Goal: Task Accomplishment & Management: Manage account settings

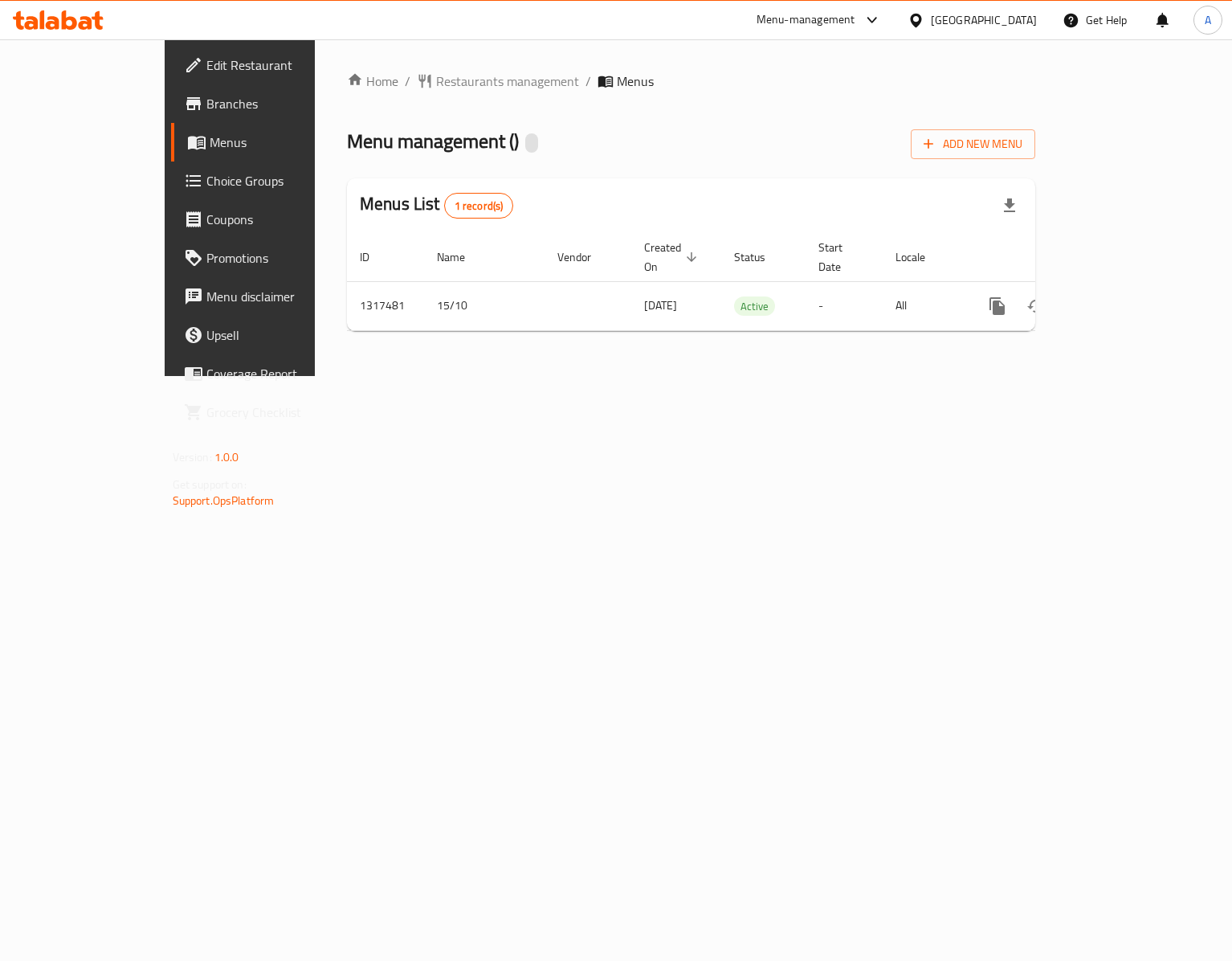
click at [728, 376] on div "Home / Restaurants management / Menus Menu management ( ) Add New Menu Menus Li…" at bounding box center [691, 208] width 753 height 336
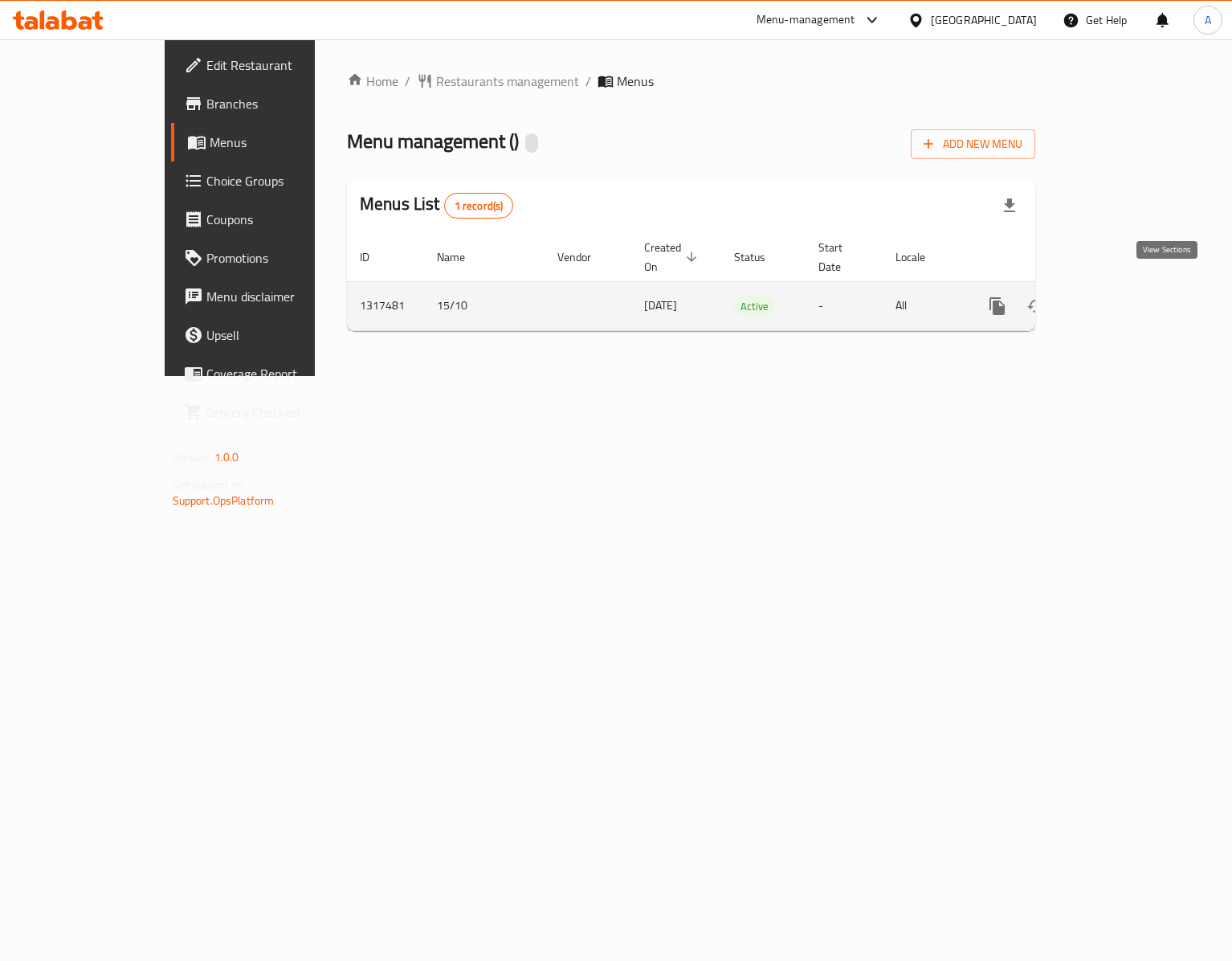
click at [1133, 286] on link "enhanced table" at bounding box center [1113, 305] width 39 height 39
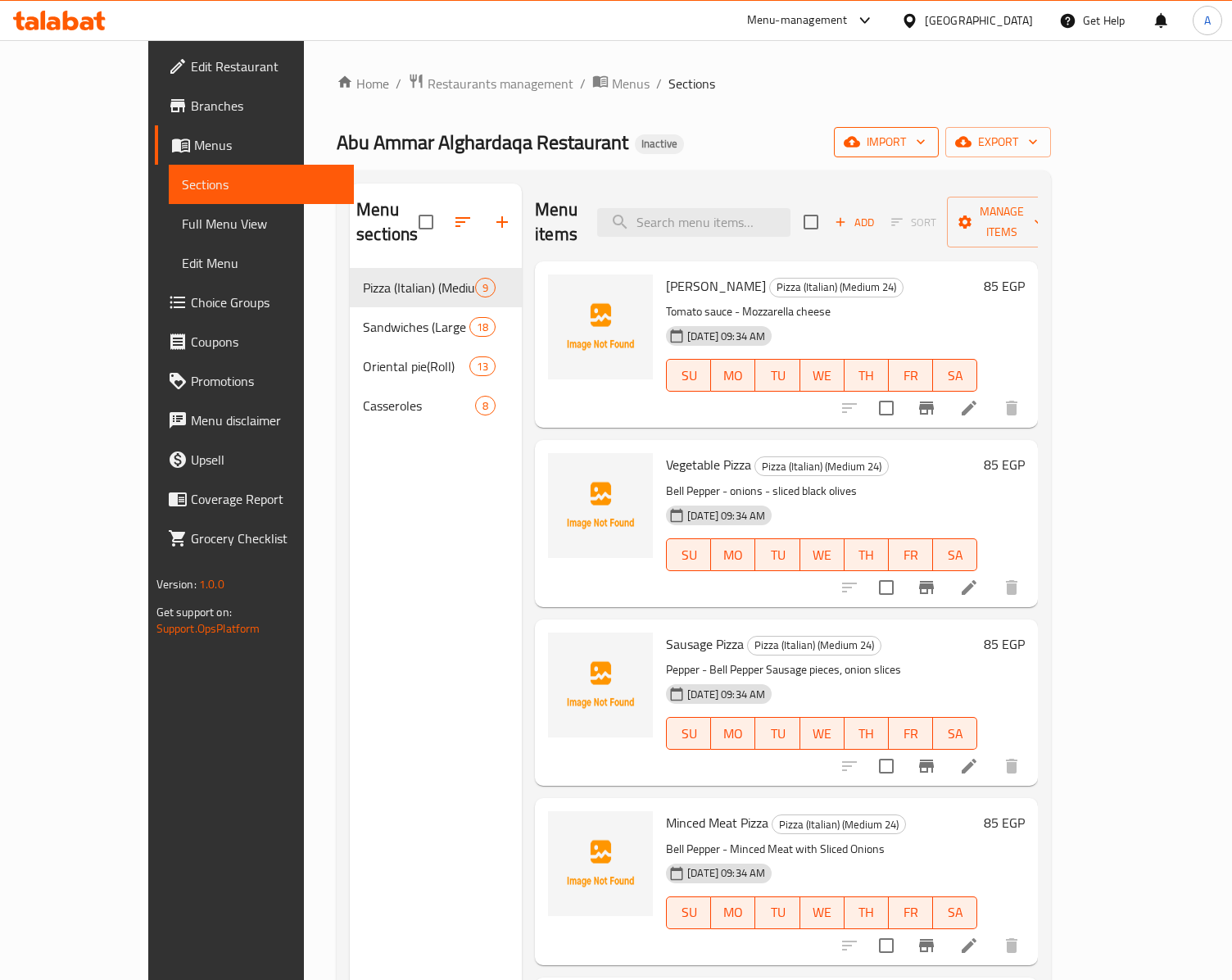
click at [925, 146] on span "import" at bounding box center [886, 142] width 78 height 20
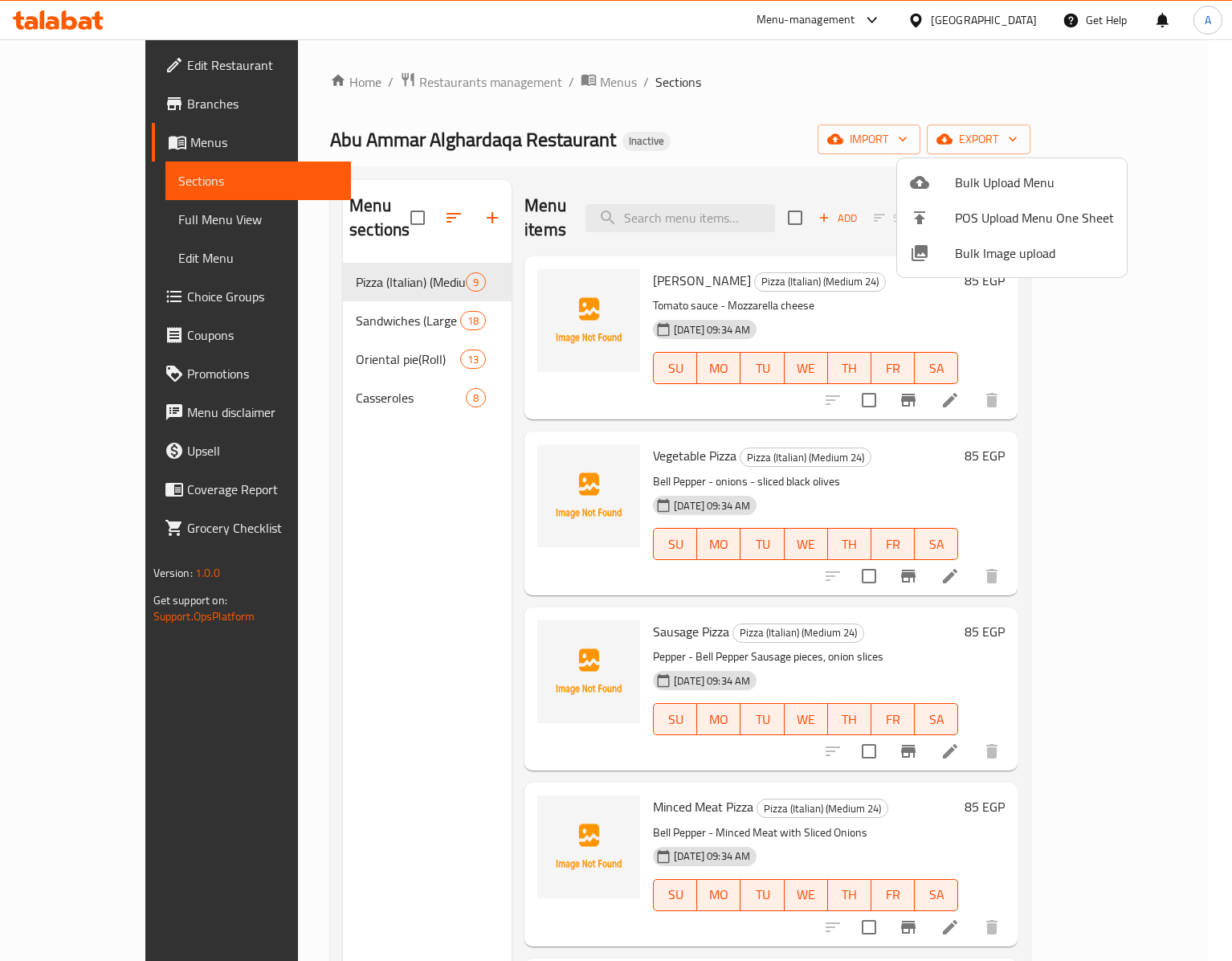
click at [964, 254] on span "Bulk Image upload" at bounding box center [1034, 253] width 159 height 19
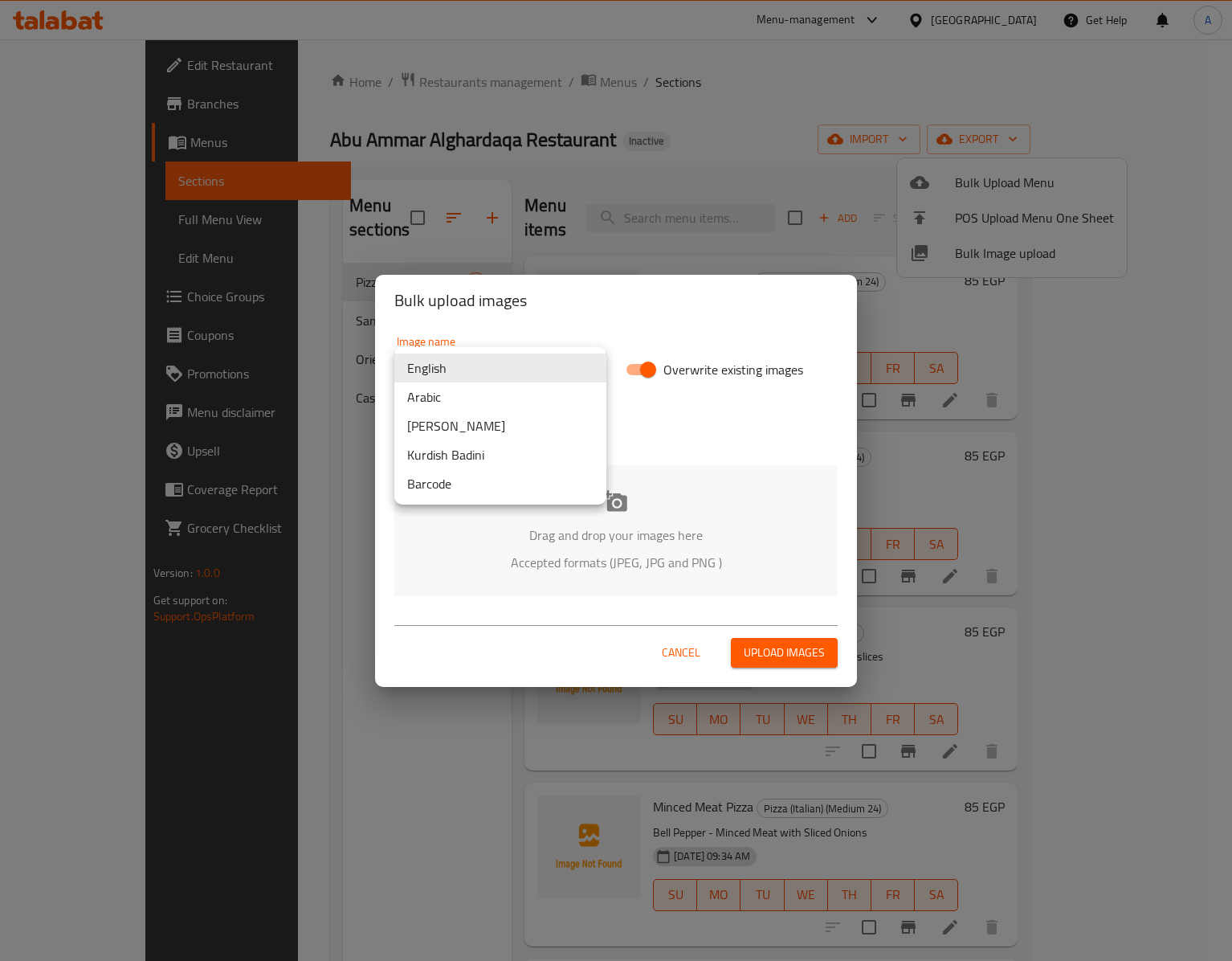
click at [520, 360] on body "​ Menu-management Egypt Get Help A Edit Restaurant Branches Menus Sections Full…" at bounding box center [616, 500] width 1232 height 921
click at [449, 403] on li "Arabic" at bounding box center [500, 397] width 212 height 29
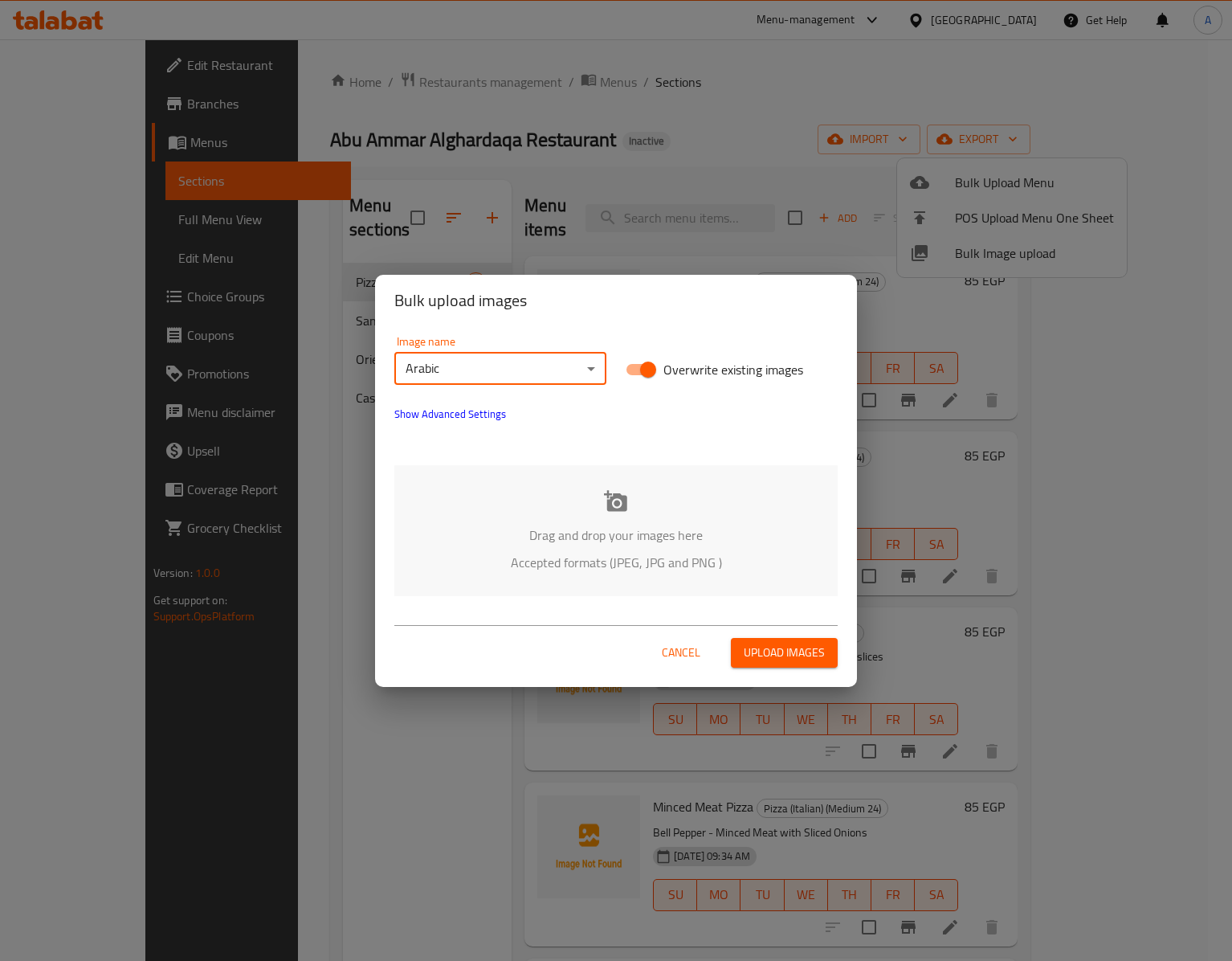
click at [613, 529] on p "Drag and drop your images here" at bounding box center [616, 535] width 395 height 19
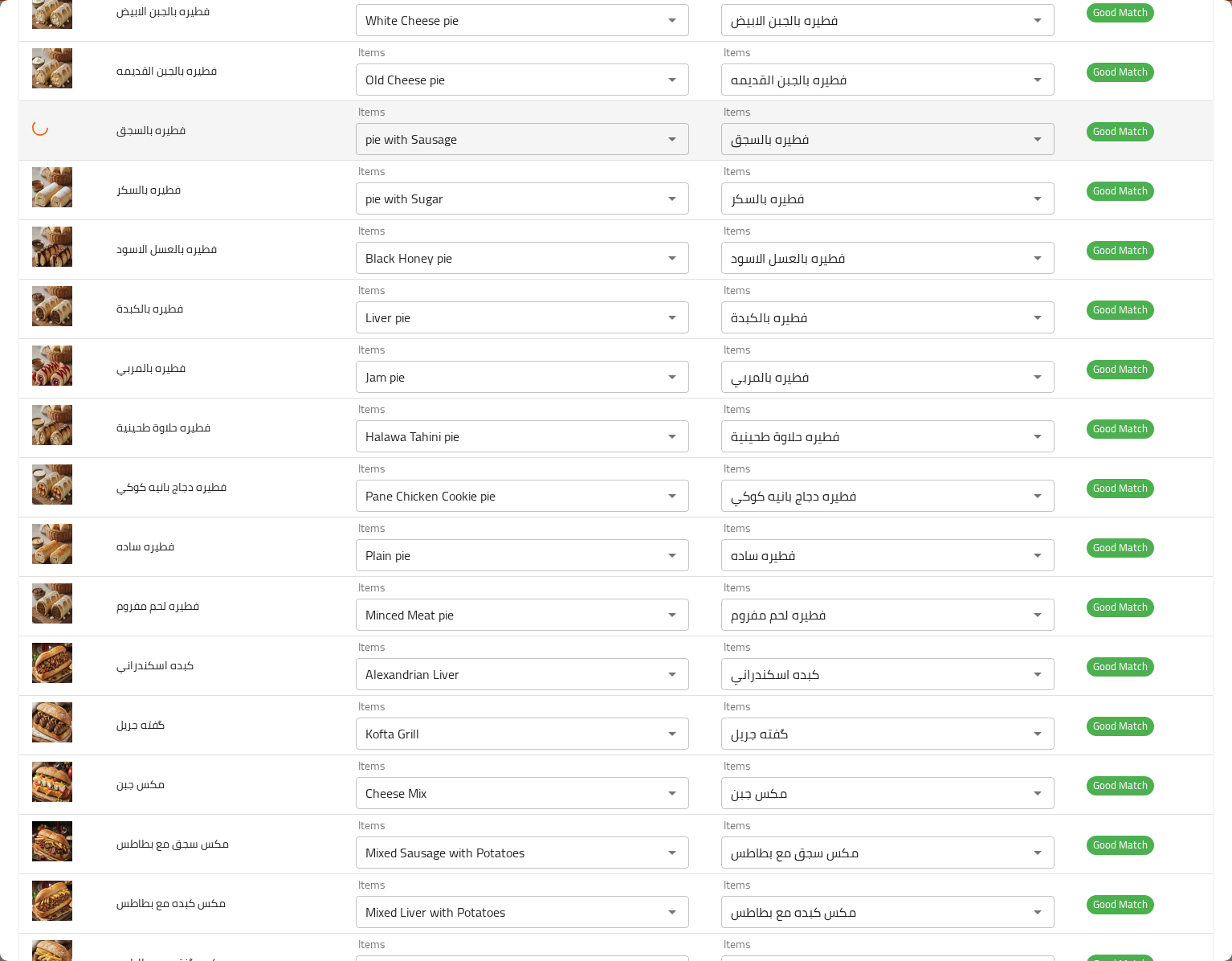
scroll to position [2209, 0]
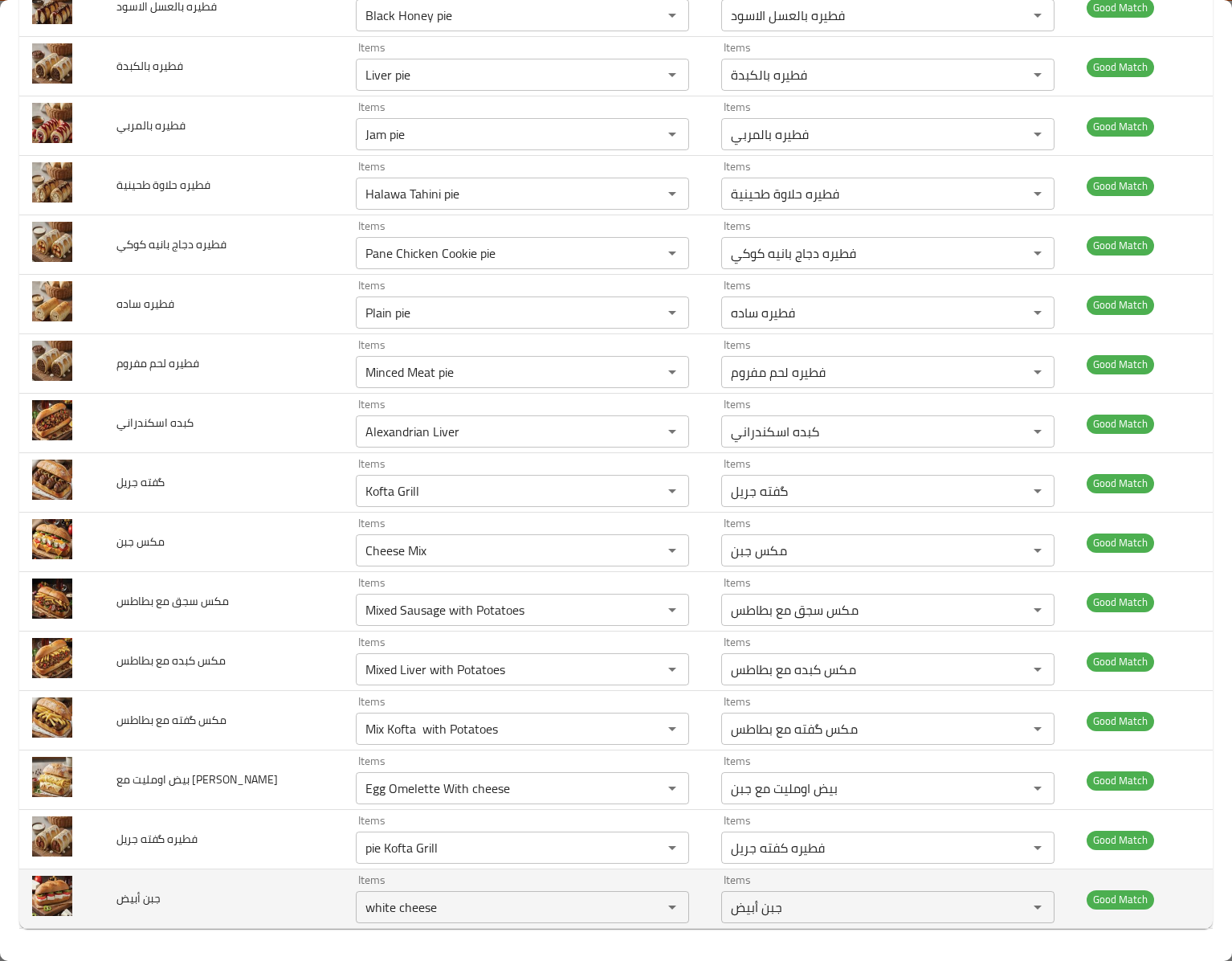
click at [217, 870] on td "جبن أبيض" at bounding box center [223, 899] width 239 height 60
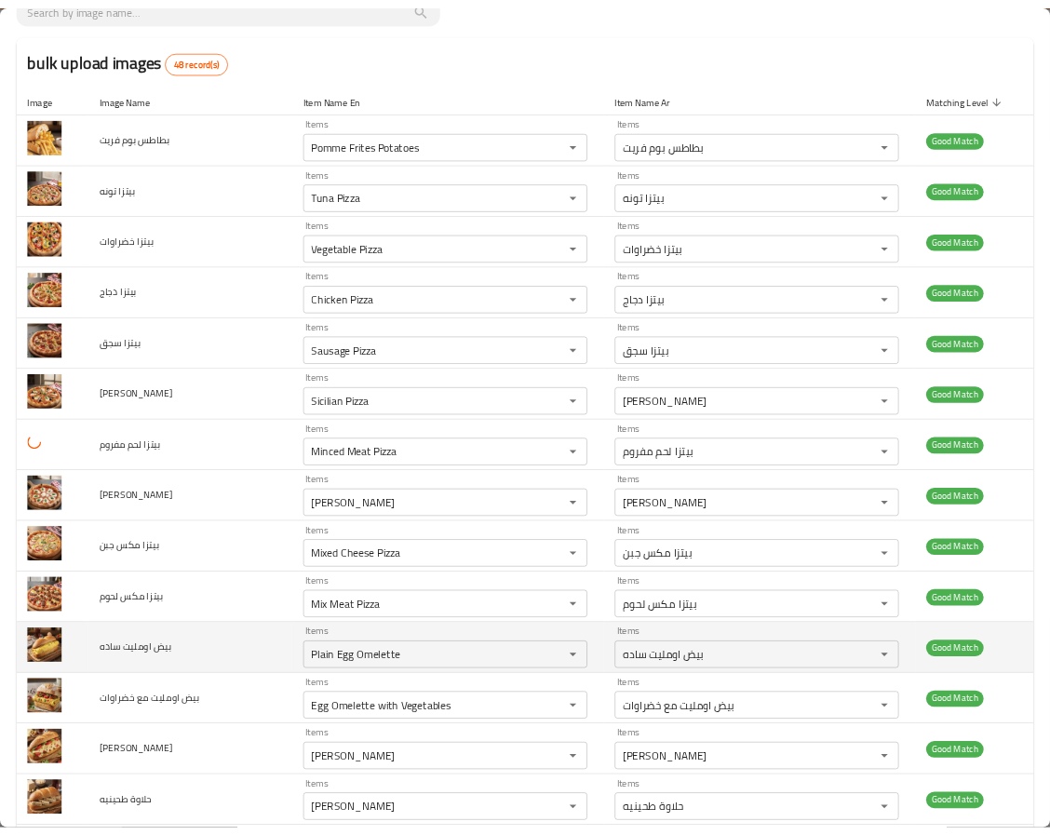
scroll to position [0, 0]
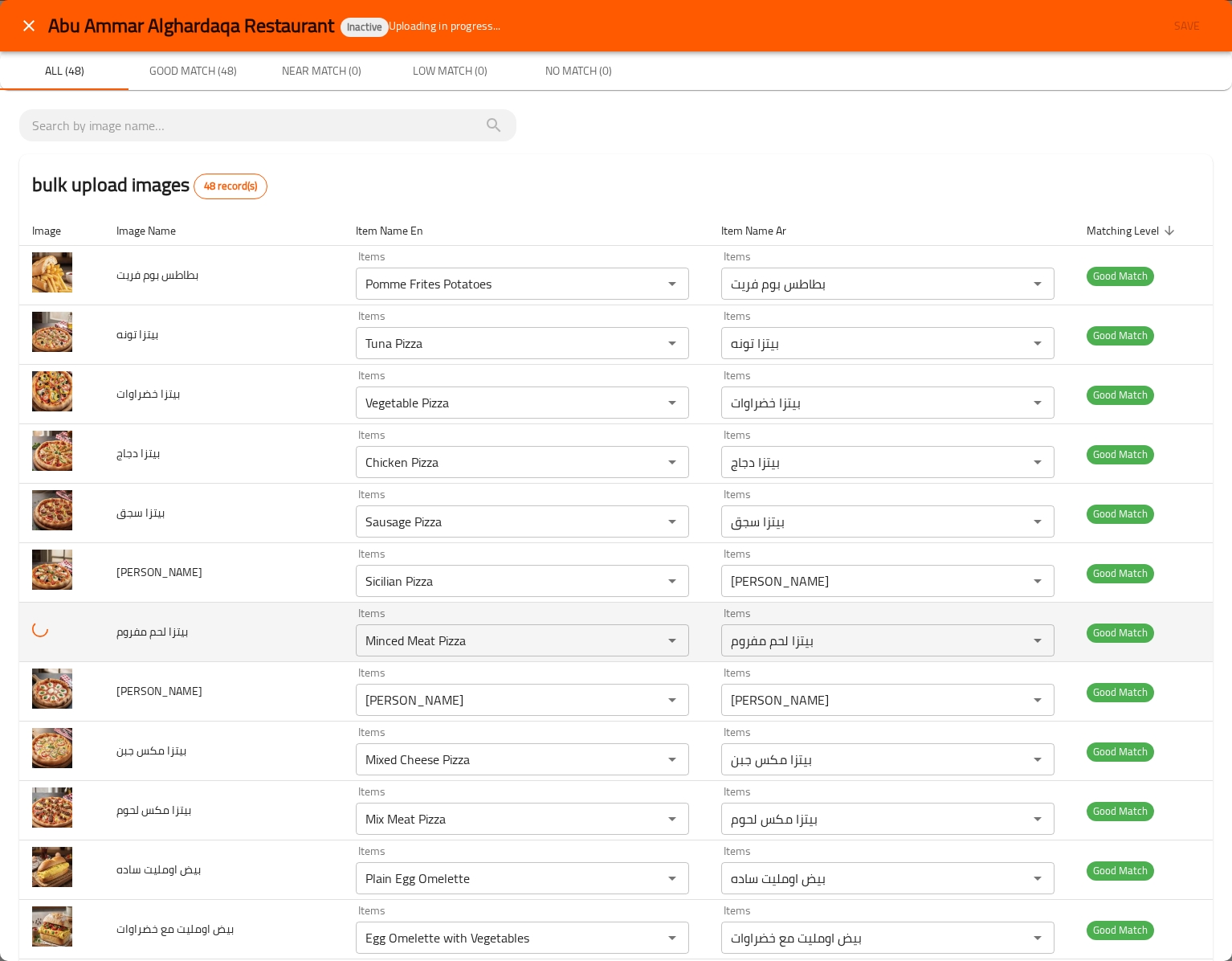
click at [179, 638] on span "بيتزا لحم مفروم" at bounding box center [152, 631] width 72 height 21
click at [179, 642] on span "بيتزا لحم مفروم" at bounding box center [152, 631] width 72 height 21
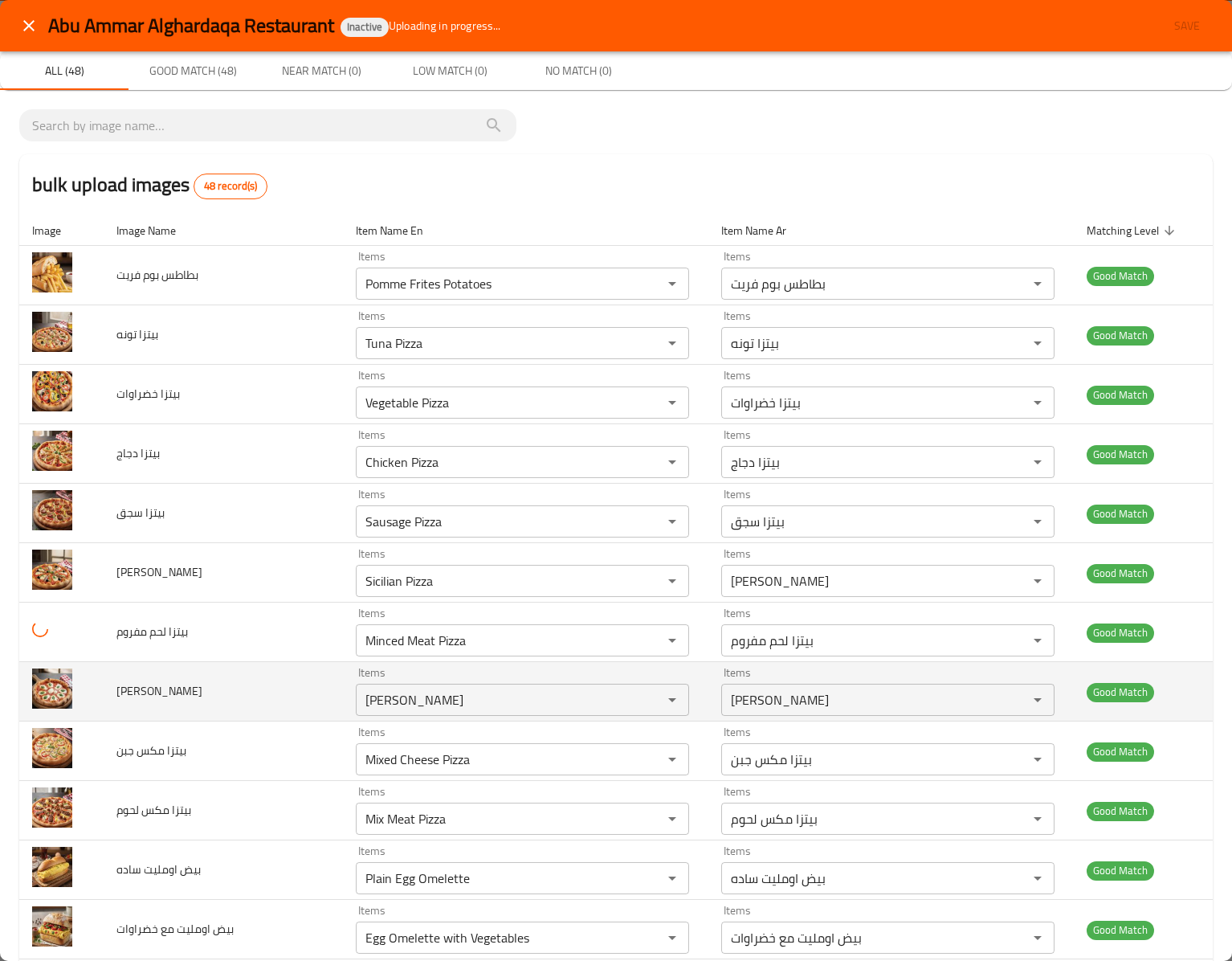
click at [149, 688] on span "بيتزا مارجريتا" at bounding box center [160, 691] width 86 height 21
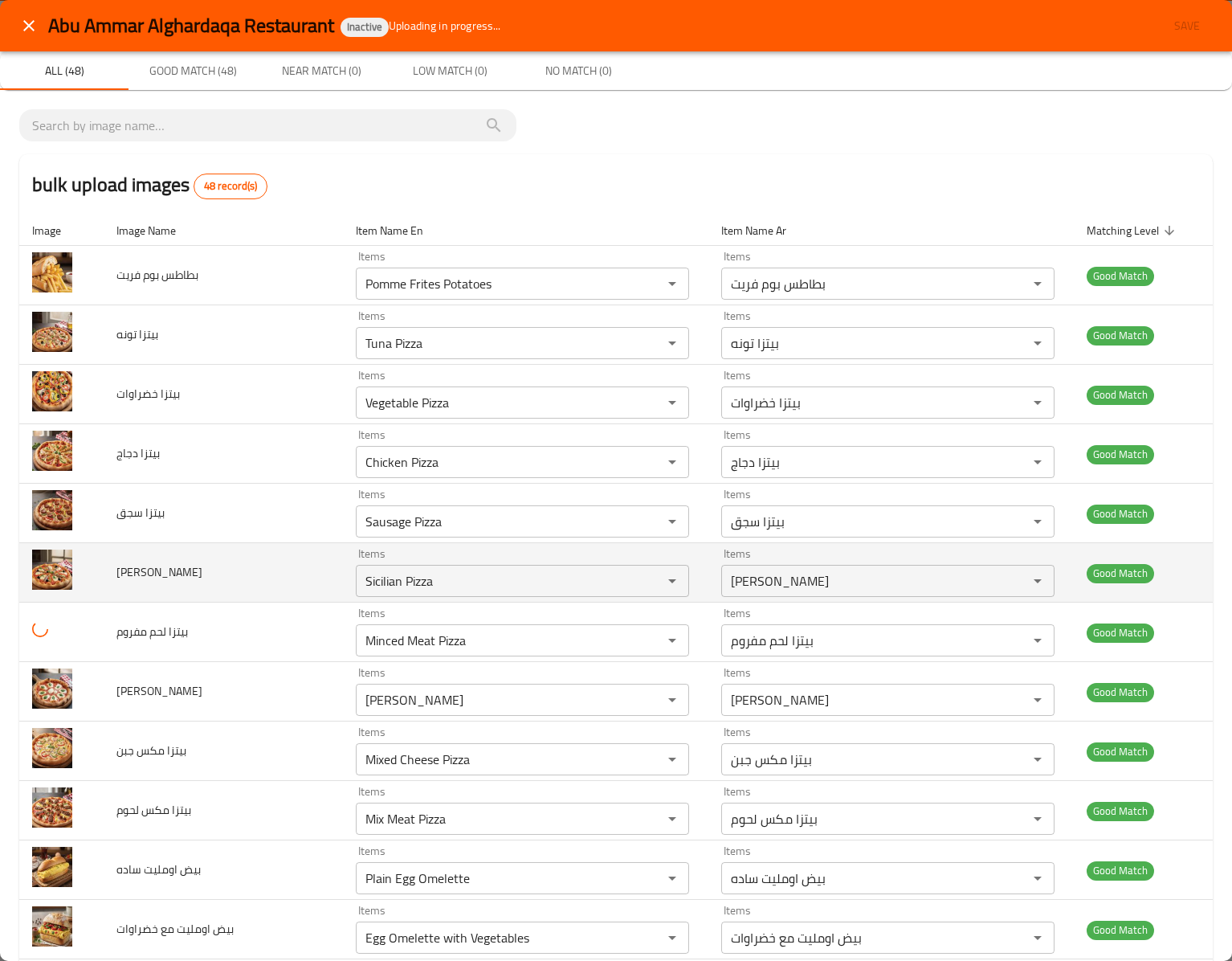
click at [110, 561] on td "بيتزا سيسليان" at bounding box center [223, 572] width 239 height 60
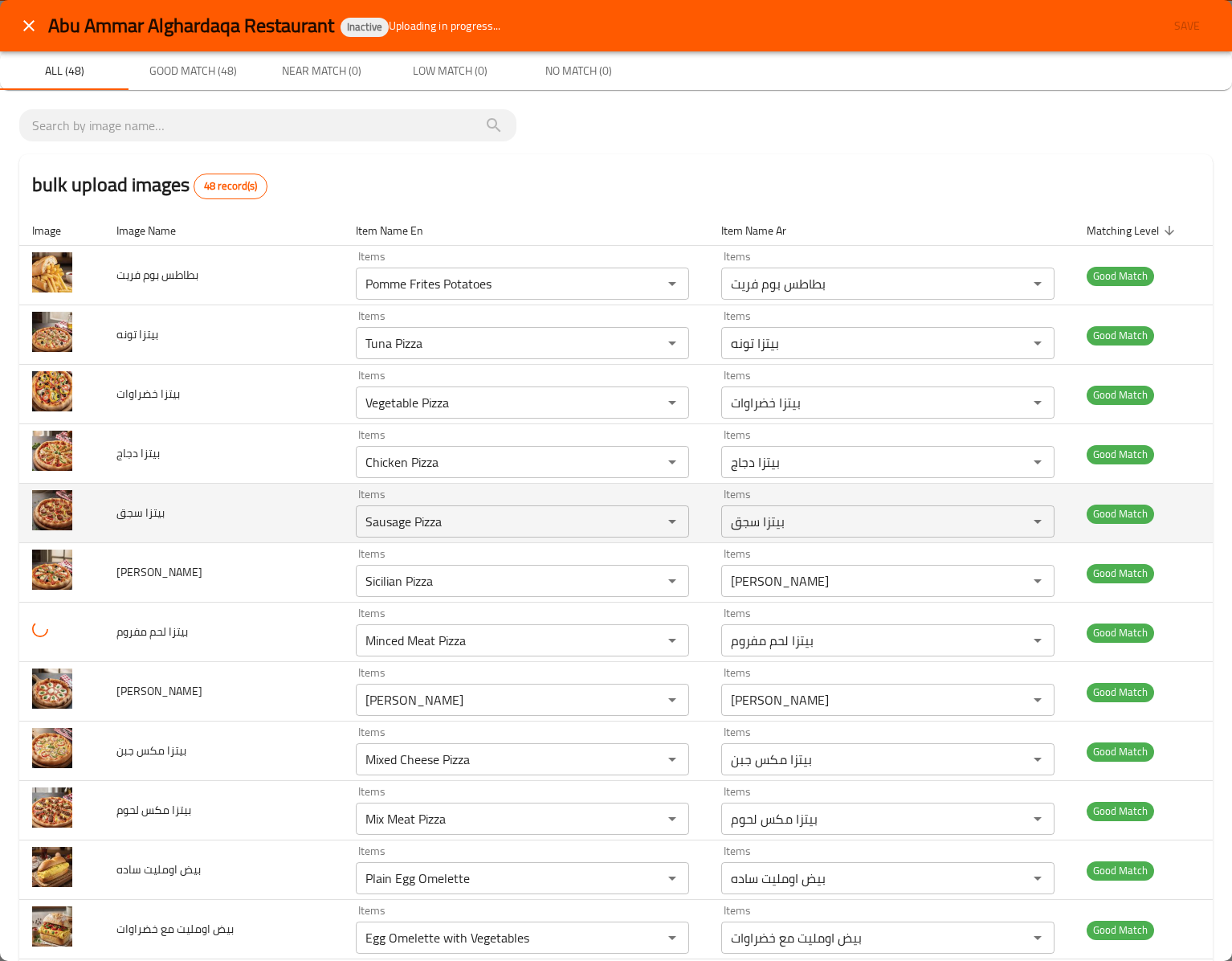
click at [114, 512] on td "بيتزا سجق" at bounding box center [223, 513] width 239 height 60
click at [116, 512] on td "بيتزا سجق" at bounding box center [223, 513] width 239 height 60
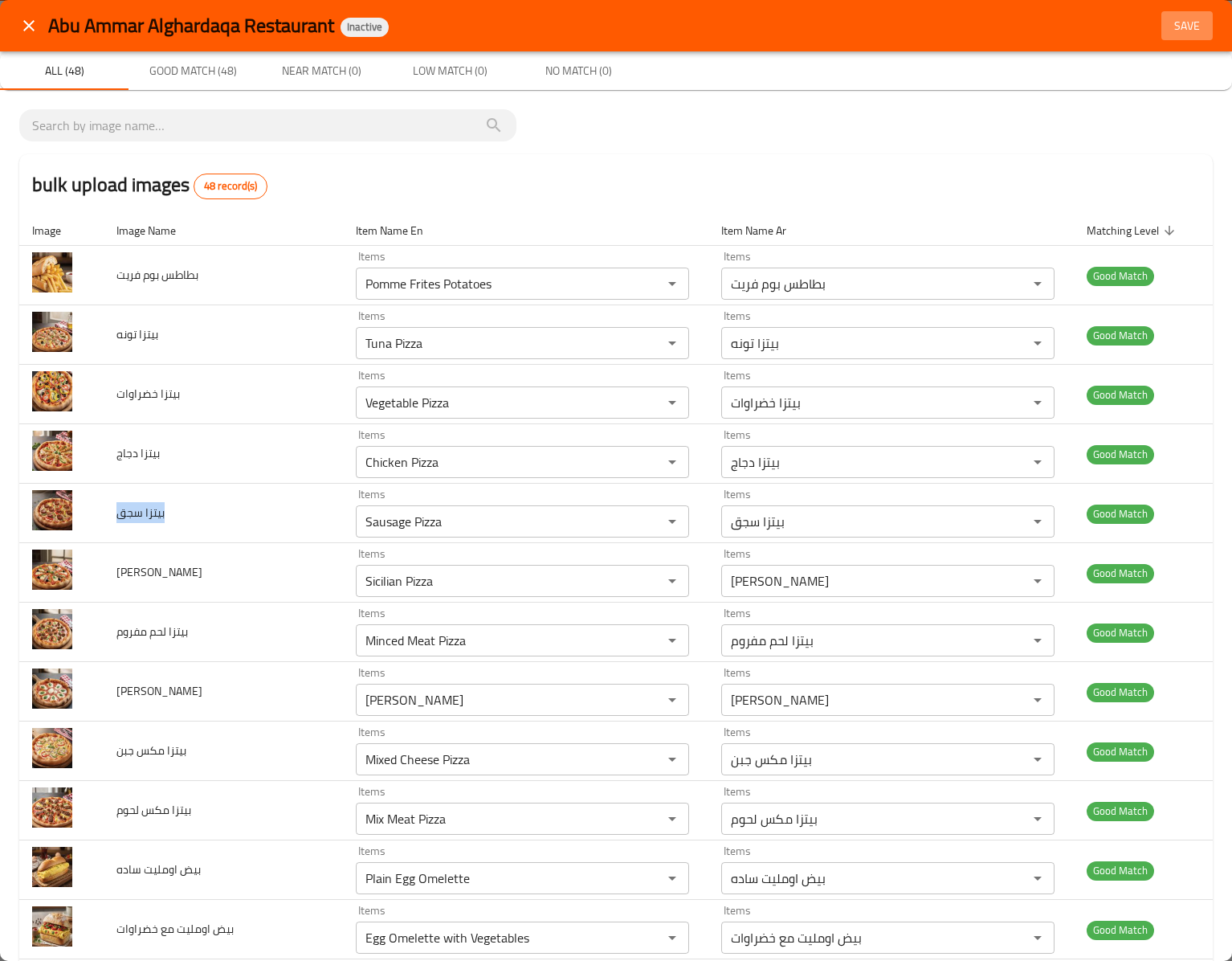
click at [1168, 24] on span "Save" at bounding box center [1187, 26] width 39 height 20
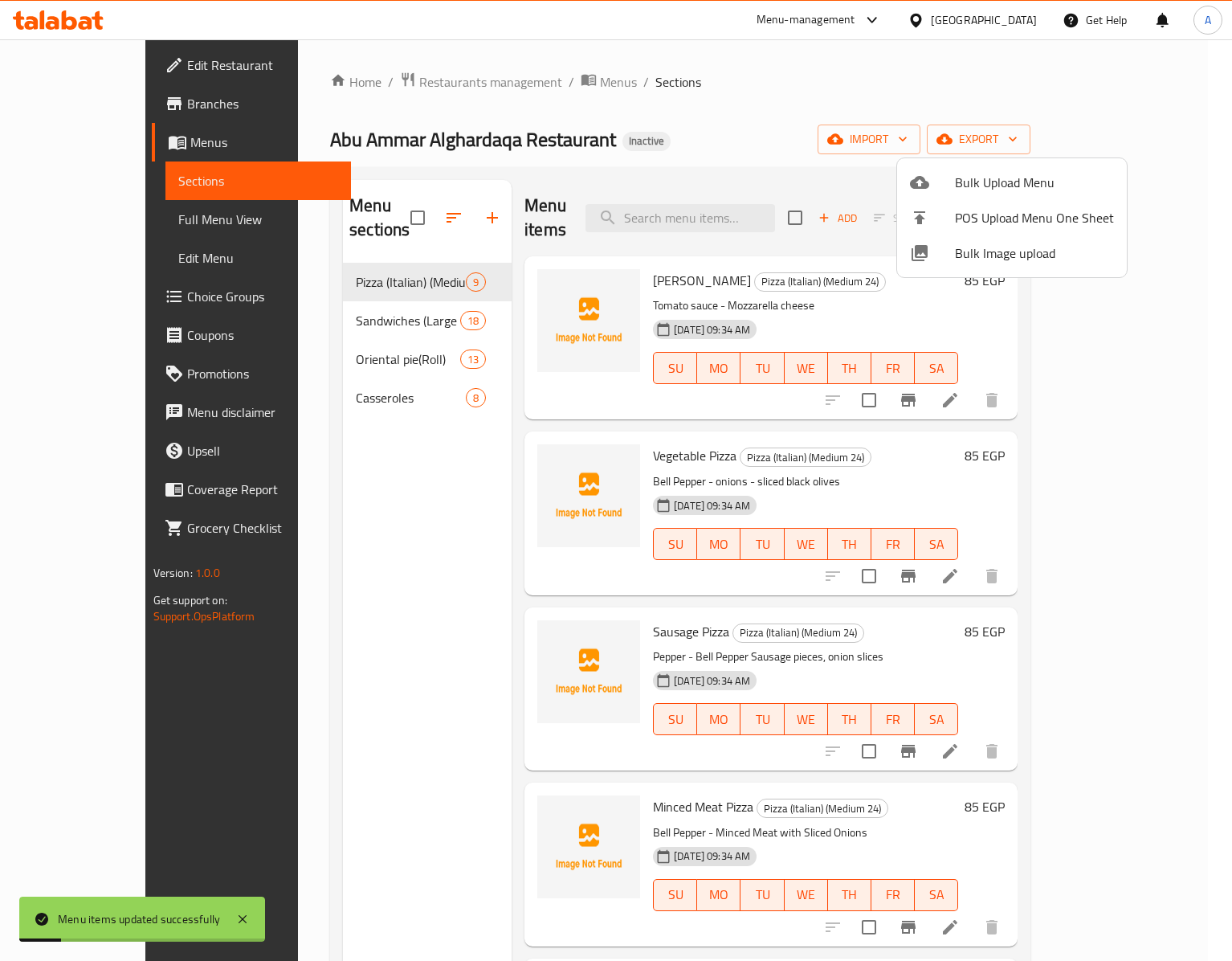
click at [365, 342] on div at bounding box center [616, 480] width 1232 height 961
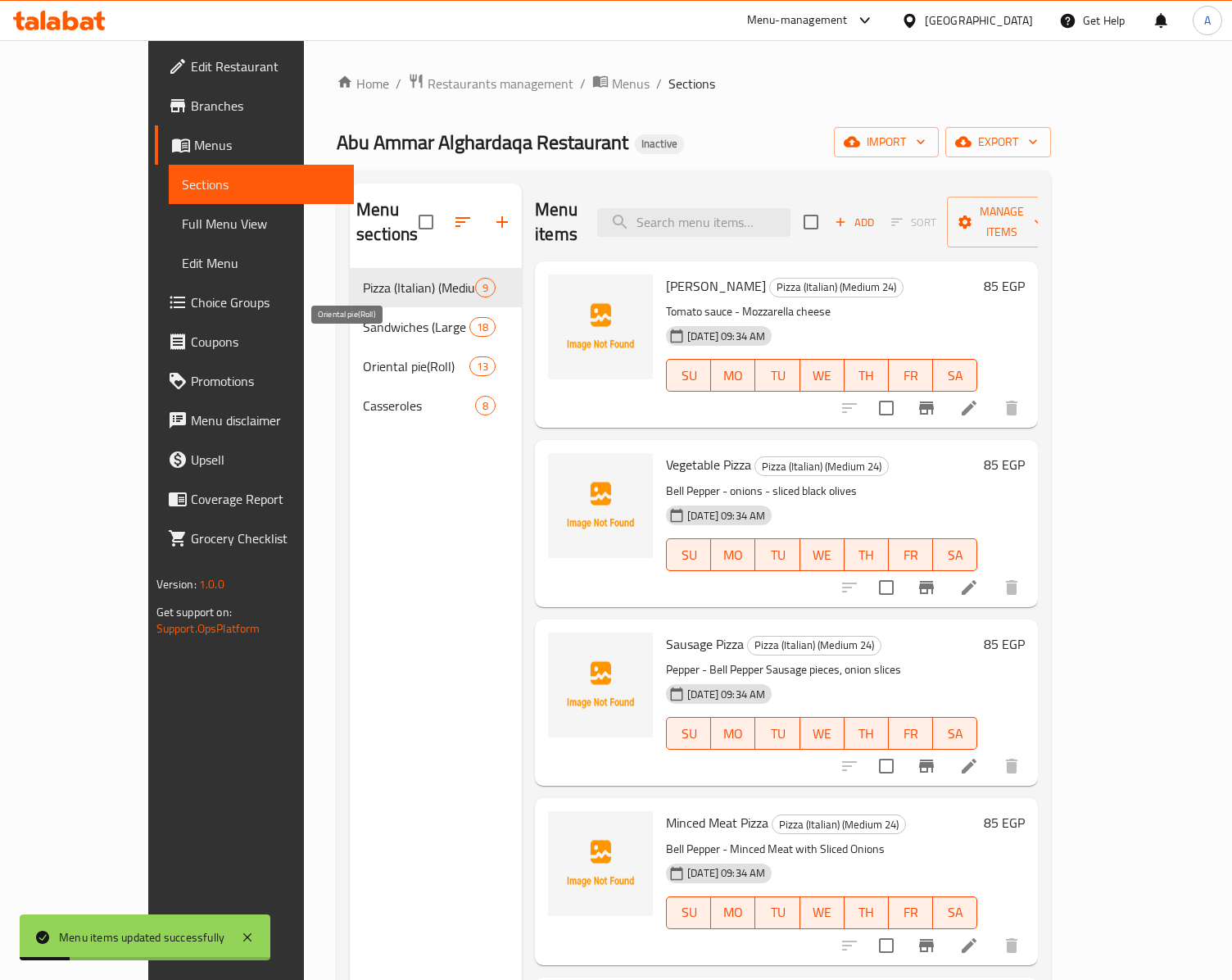
click at [372, 356] on span "Oriental pie(Roll)" at bounding box center [416, 366] width 106 height 19
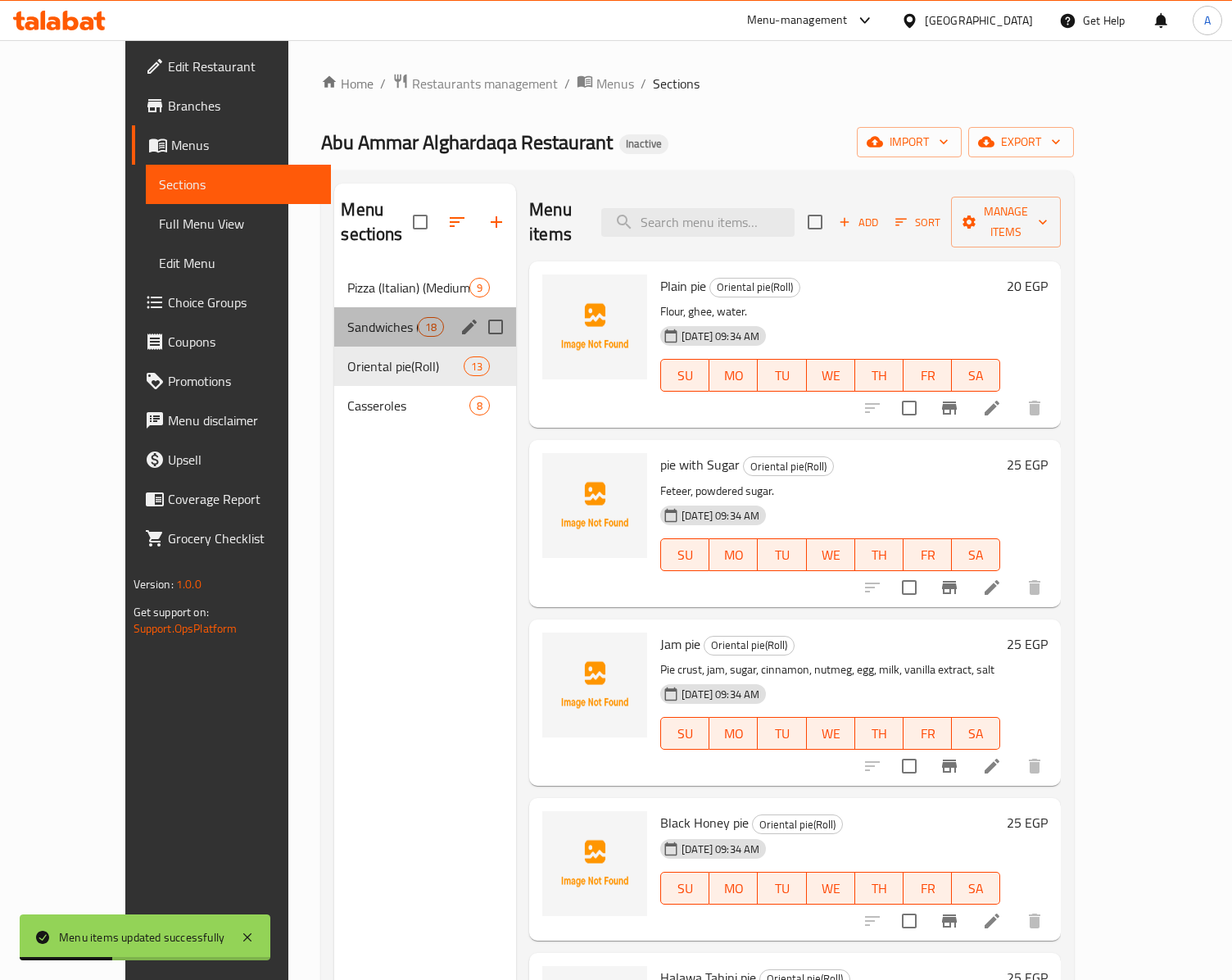
click at [372, 316] on div "Sandwiches (Large Viennese Bread) 18" at bounding box center [425, 326] width 182 height 40
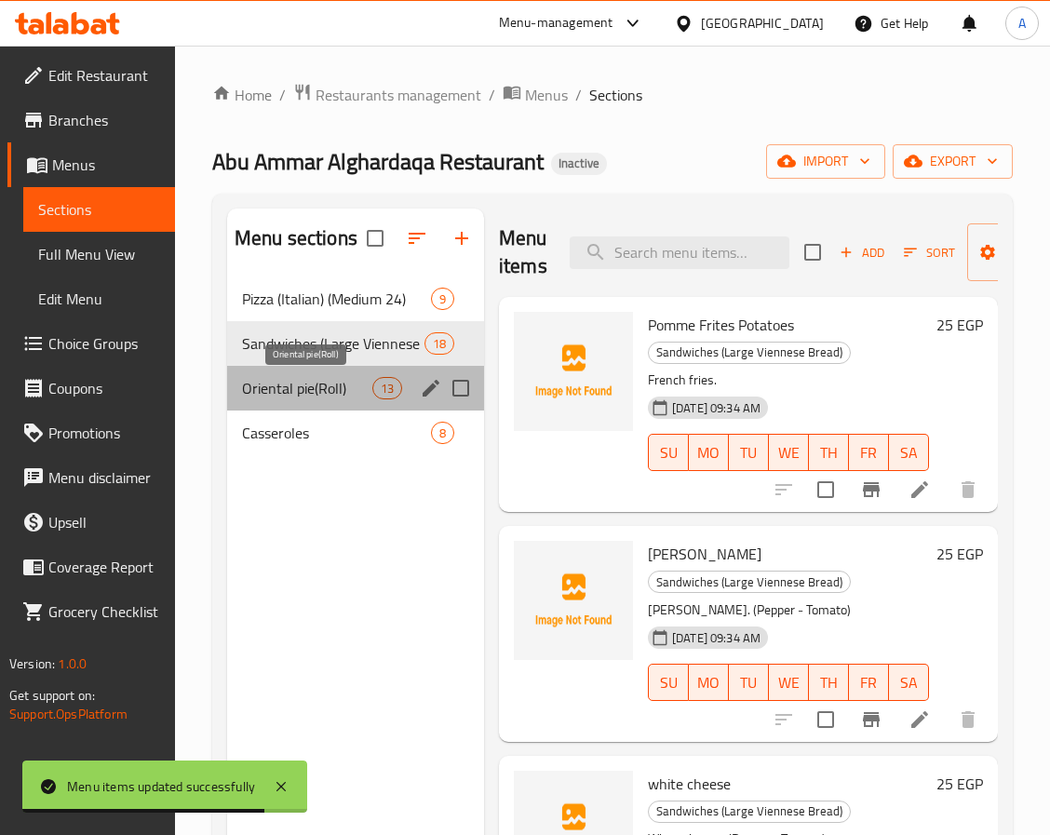
click at [363, 397] on span "Oriental pie(Roll)" at bounding box center [307, 388] width 130 height 22
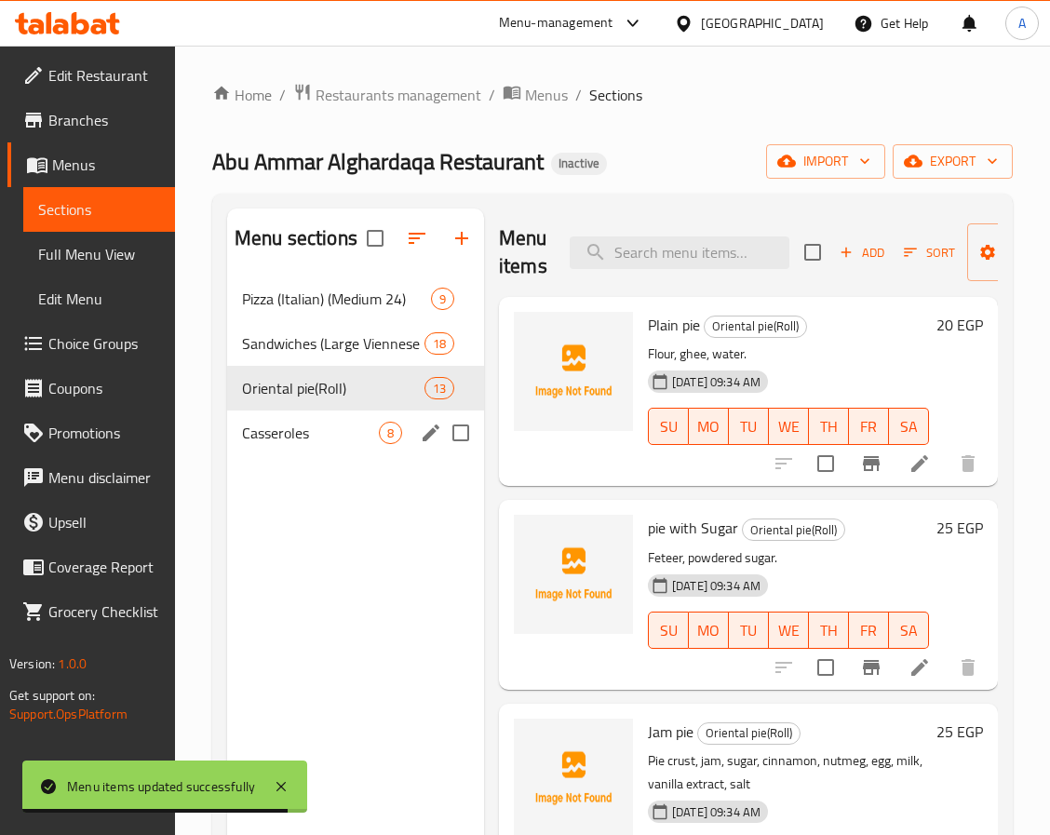
click at [358, 447] on div "Casseroles 8" at bounding box center [355, 433] width 257 height 45
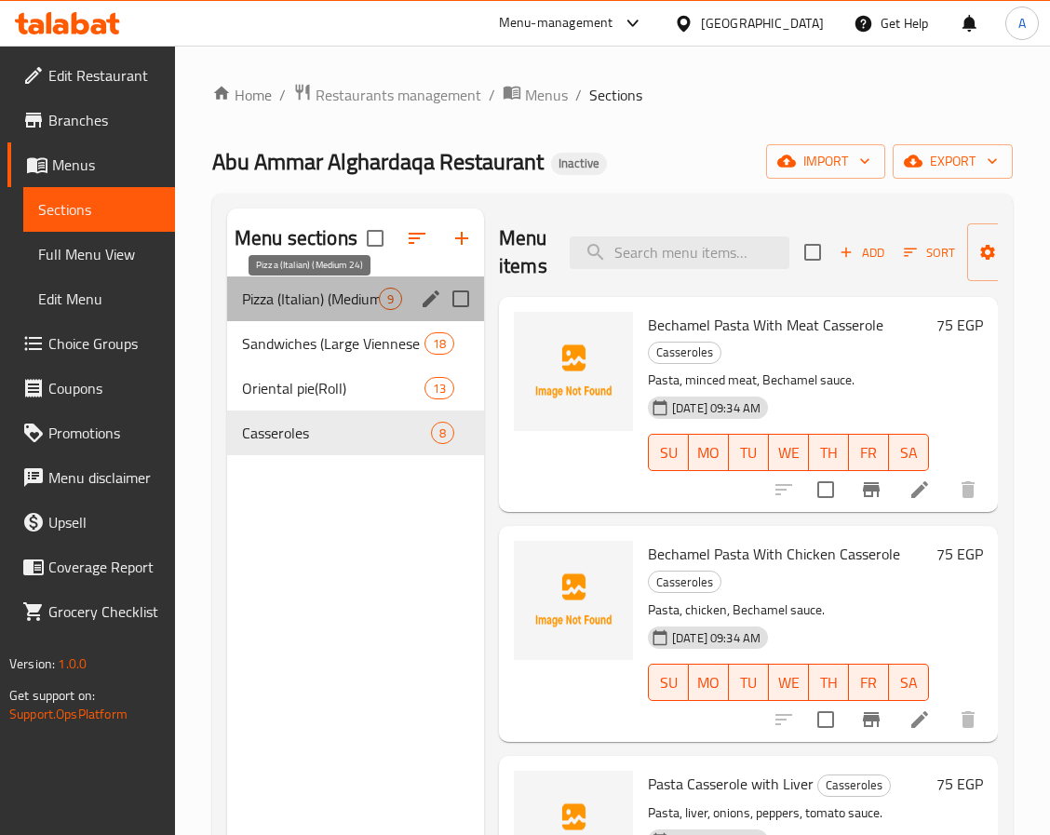
click at [335, 299] on span "Pizza (Italian) (Medium 24)" at bounding box center [310, 299] width 137 height 22
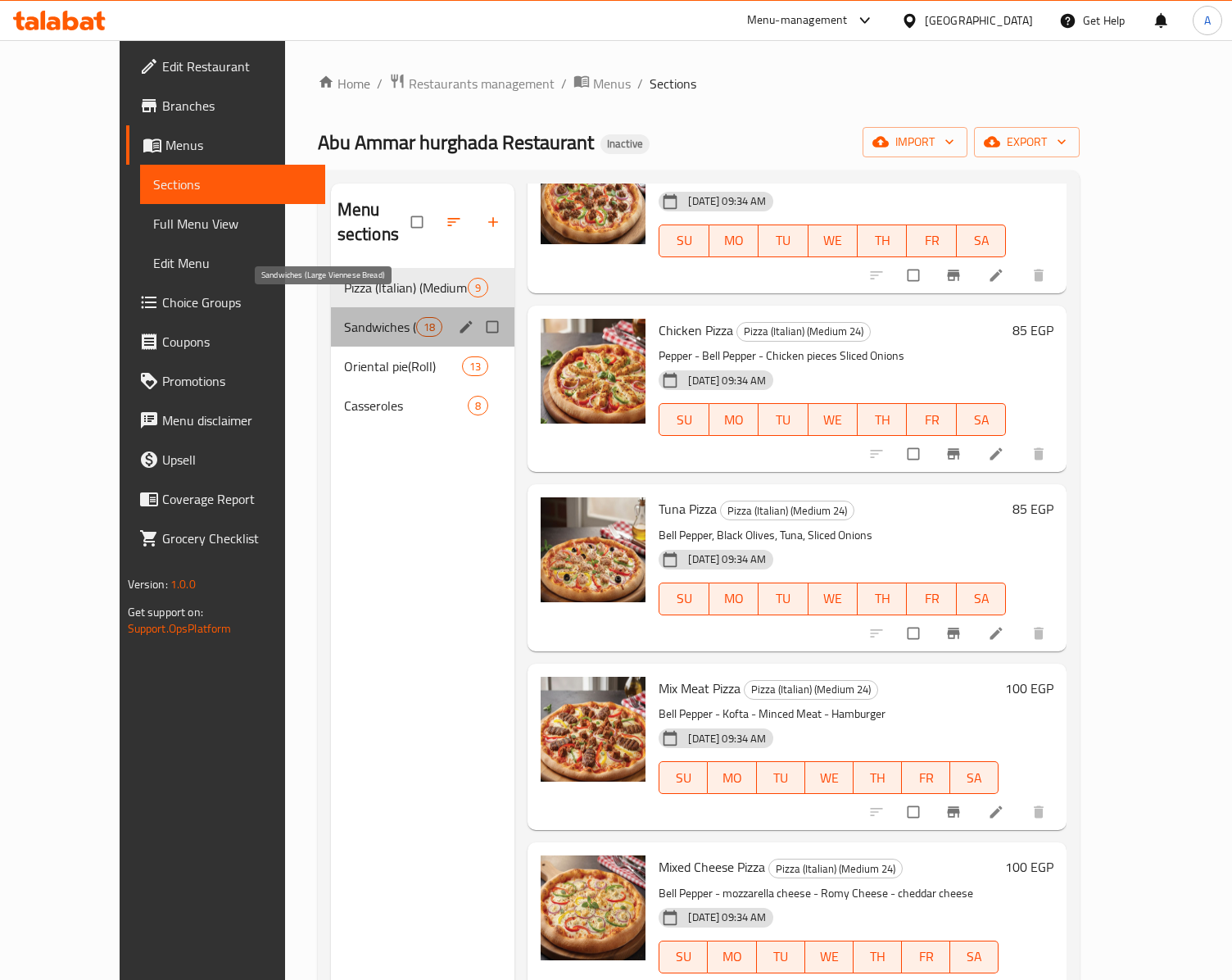
click at [344, 317] on span "Sandwiches (Large Viennese Bread)" at bounding box center [380, 326] width 72 height 19
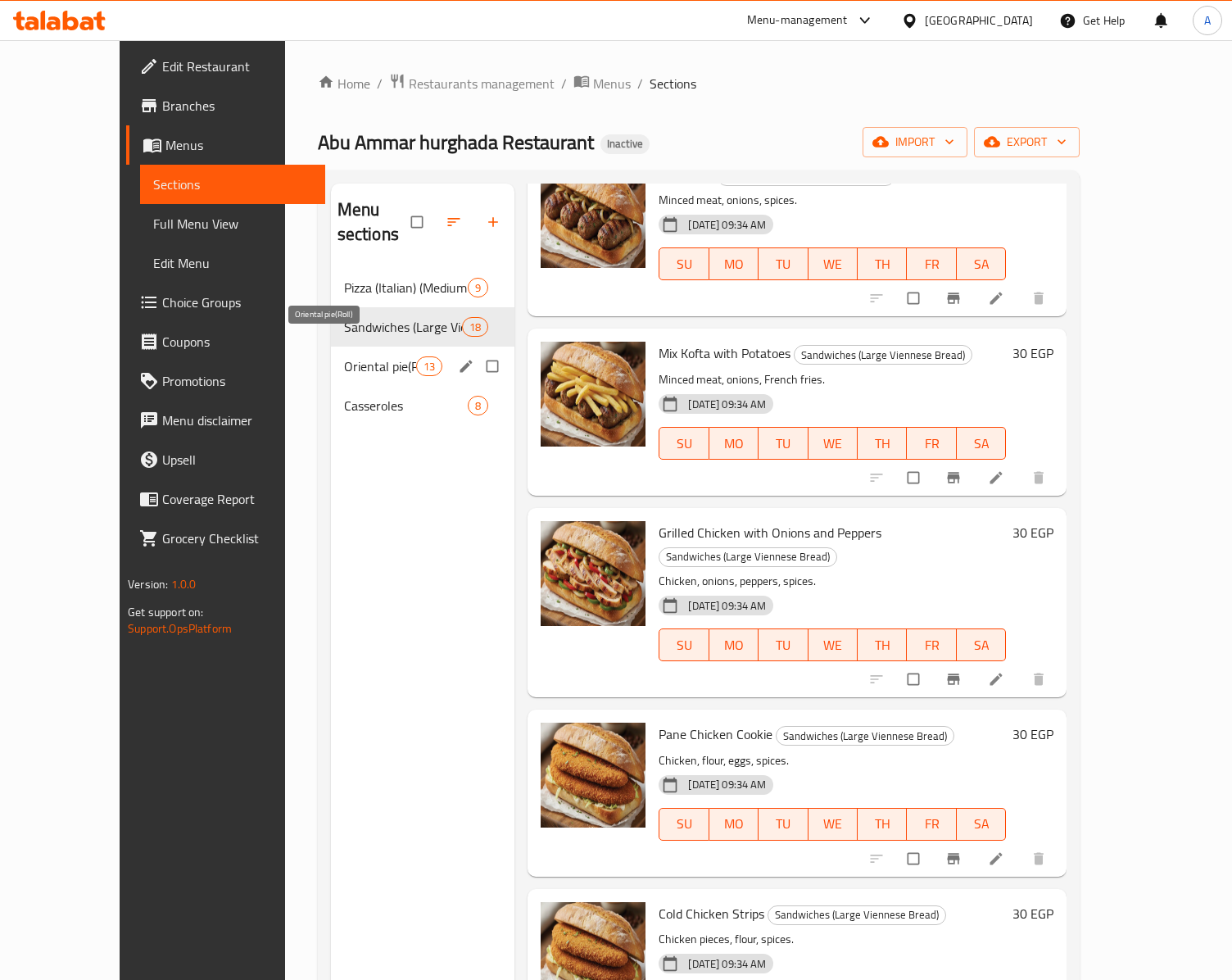
click at [346, 356] on span "Oriental pie(Roll)" at bounding box center [380, 366] width 72 height 19
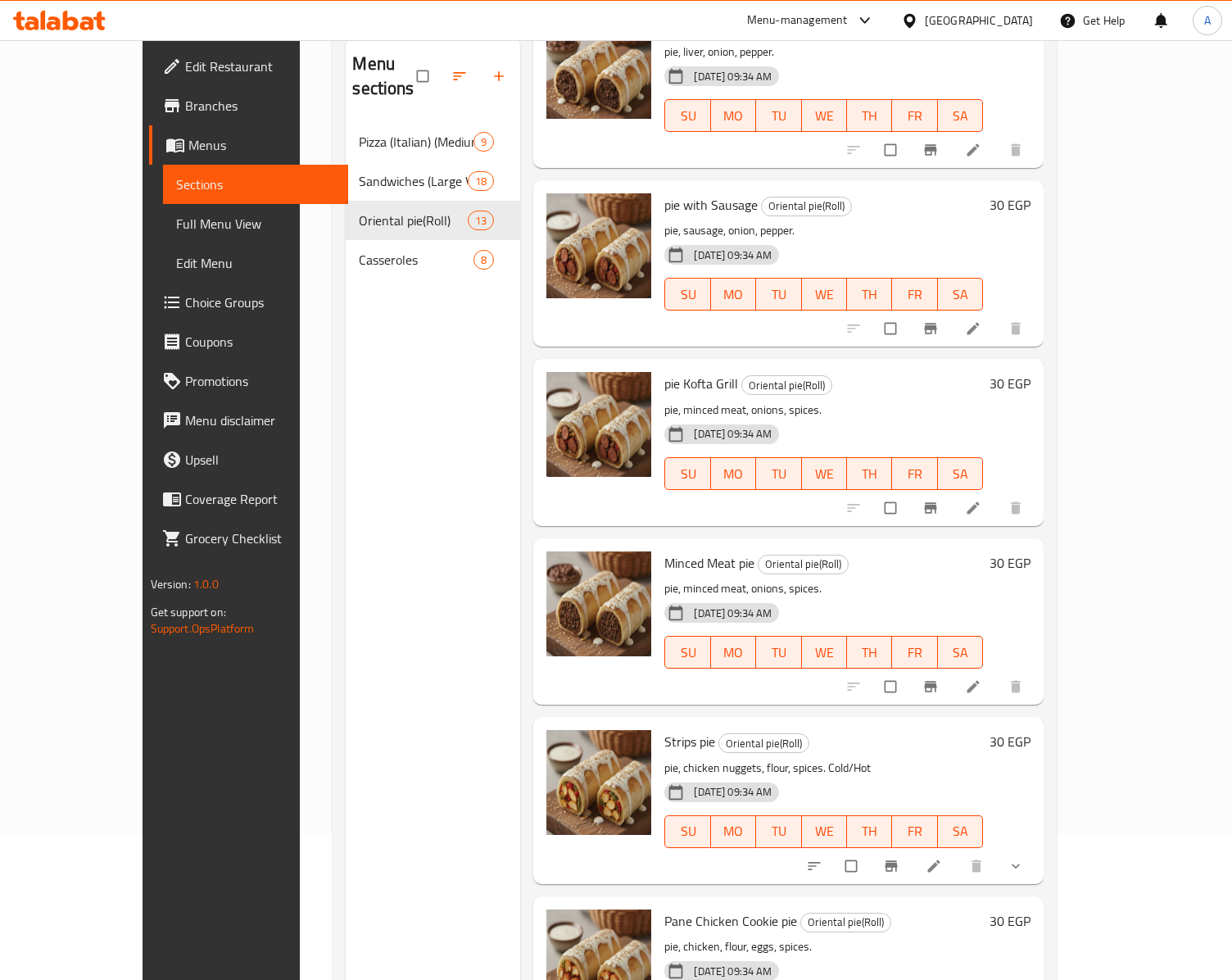
scroll to position [232, 0]
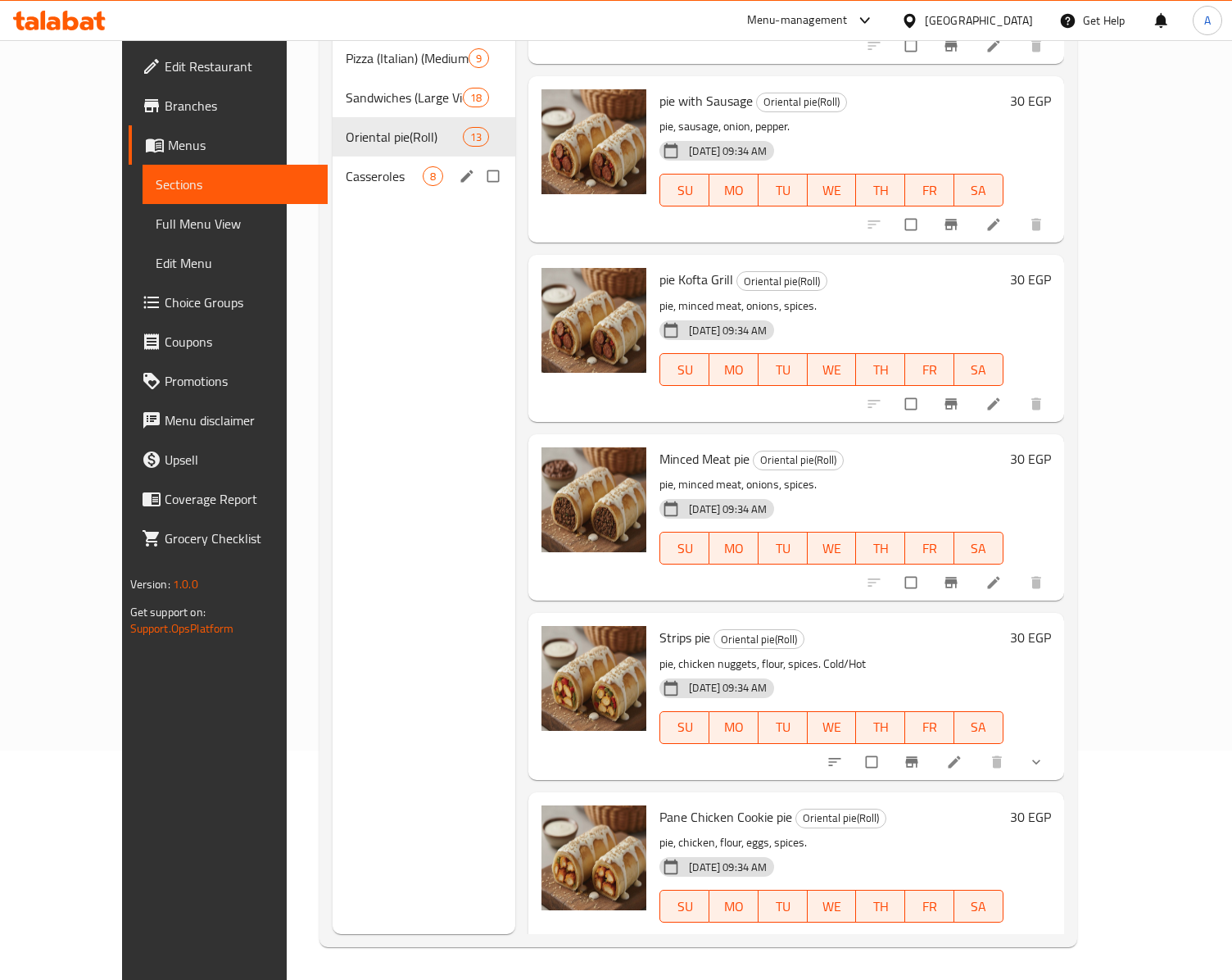
click at [355, 166] on span "Casseroles" at bounding box center [384, 176] width 77 height 19
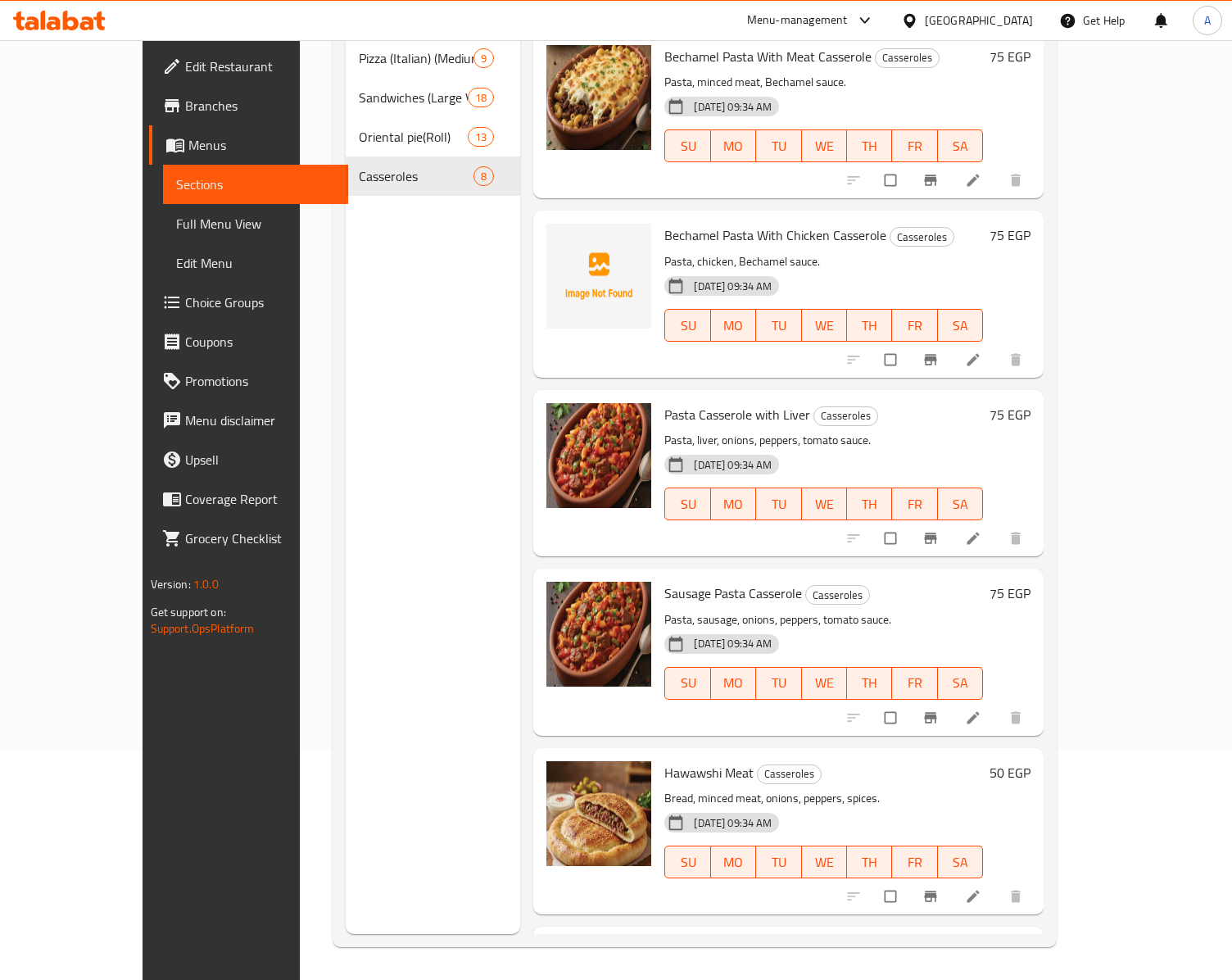
click at [664, 223] on span "Bechamel Pasta With Chicken Casserole" at bounding box center [775, 235] width 222 height 25
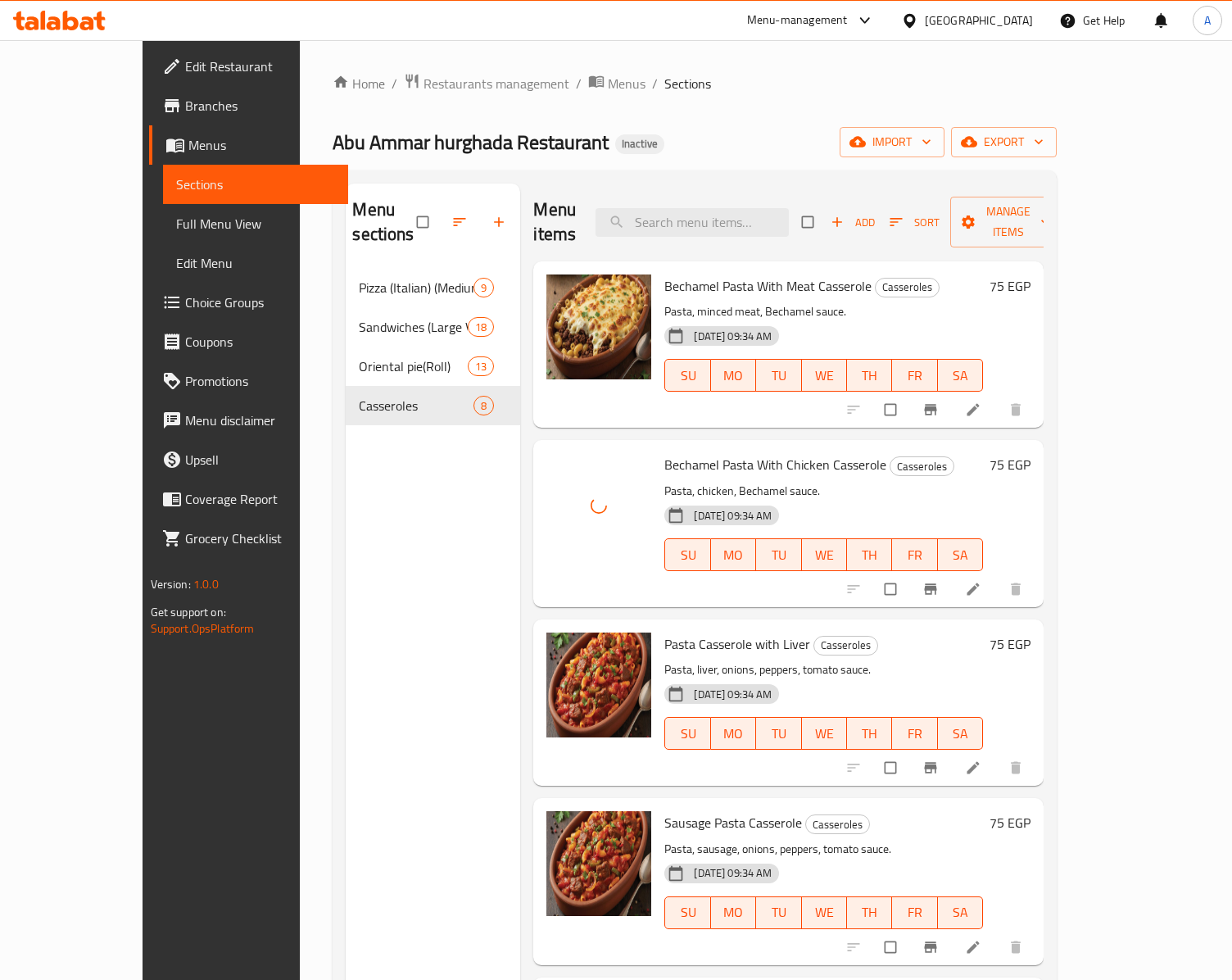
click at [830, 499] on div "15-10-2025 09:34 AM SU MO TU WE TH FR SA" at bounding box center [823, 543] width 332 height 89
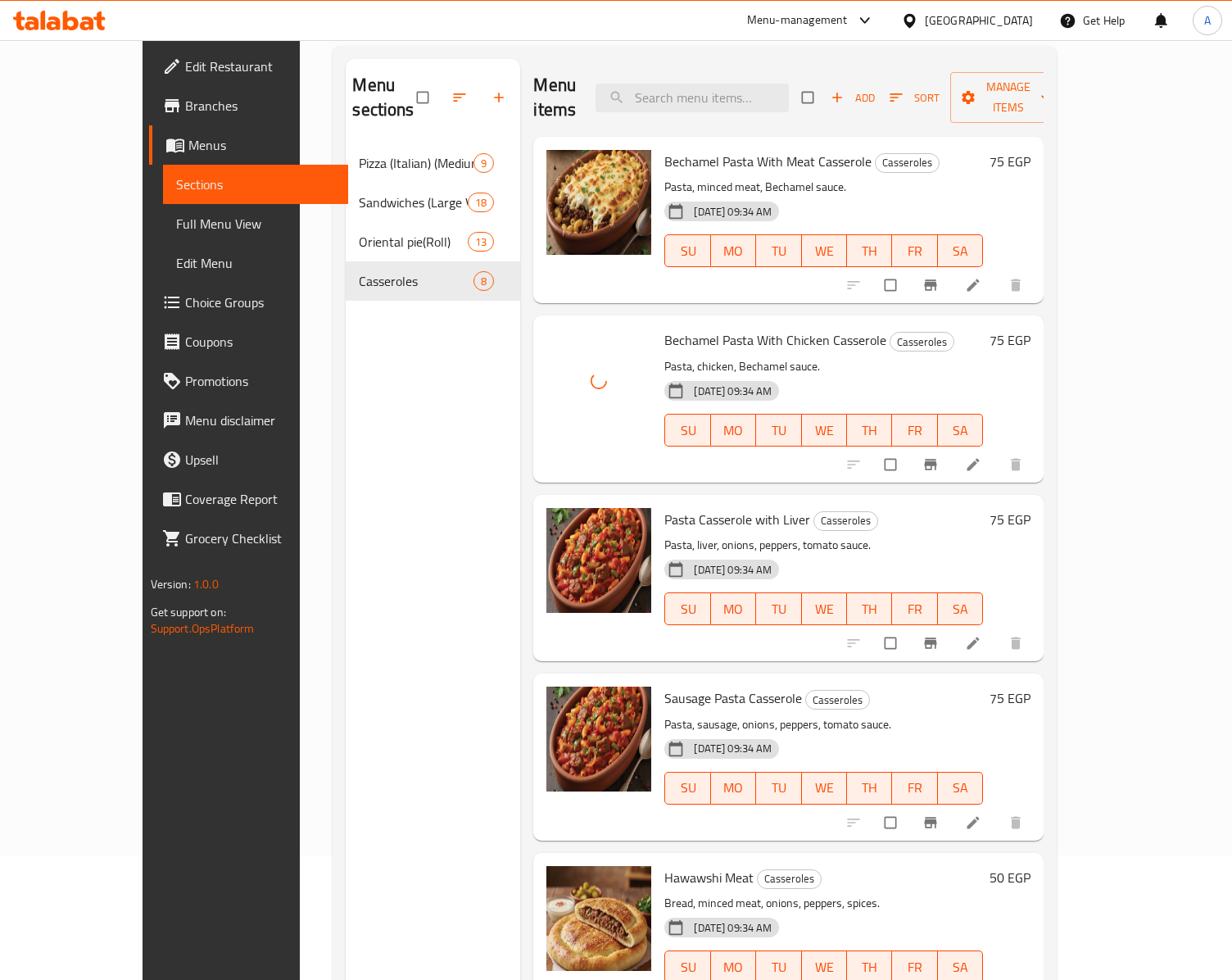
scroll to position [69, 0]
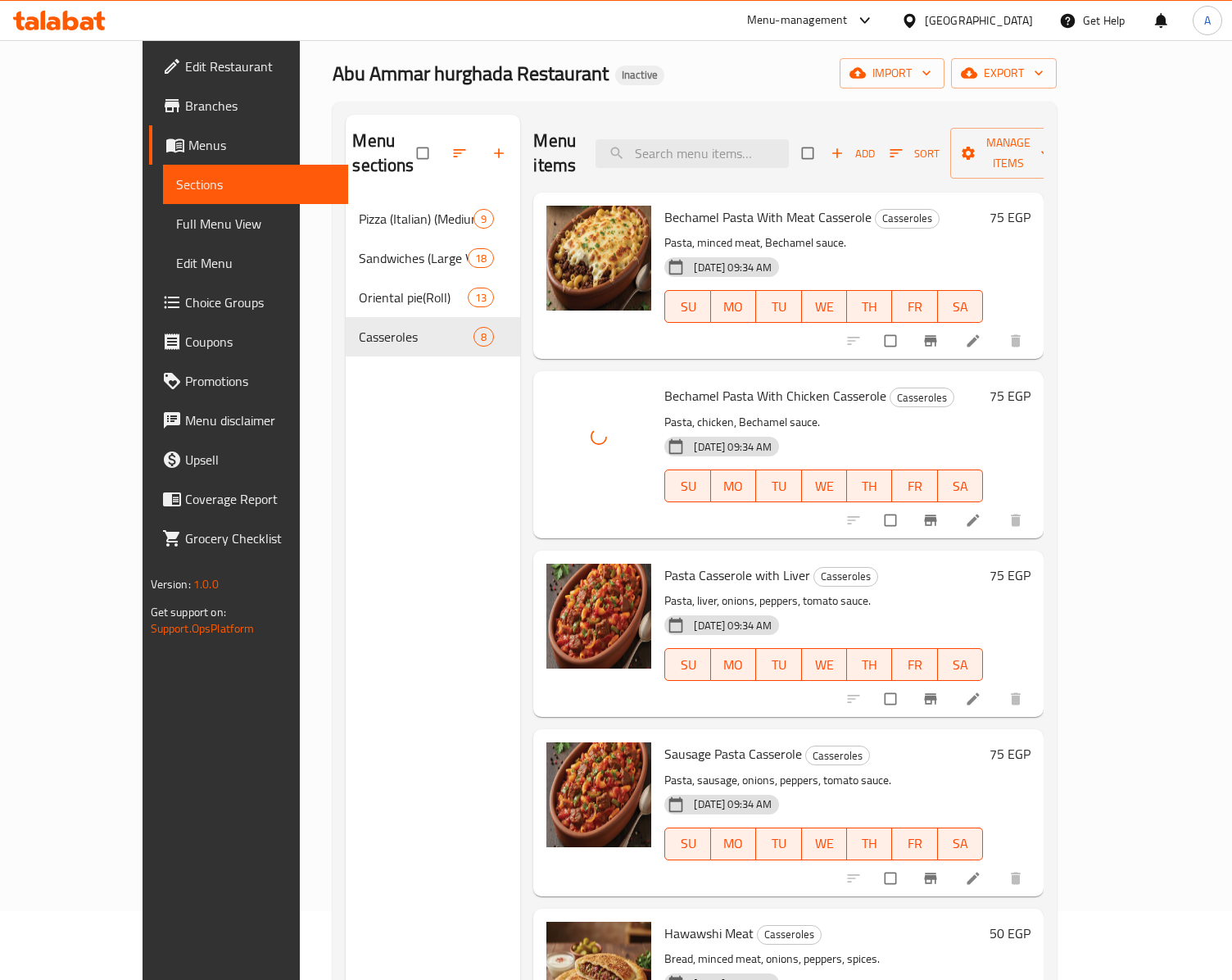
click at [688, 384] on span "Bechamel Pasta With Chicken Casserole" at bounding box center [775, 396] width 222 height 25
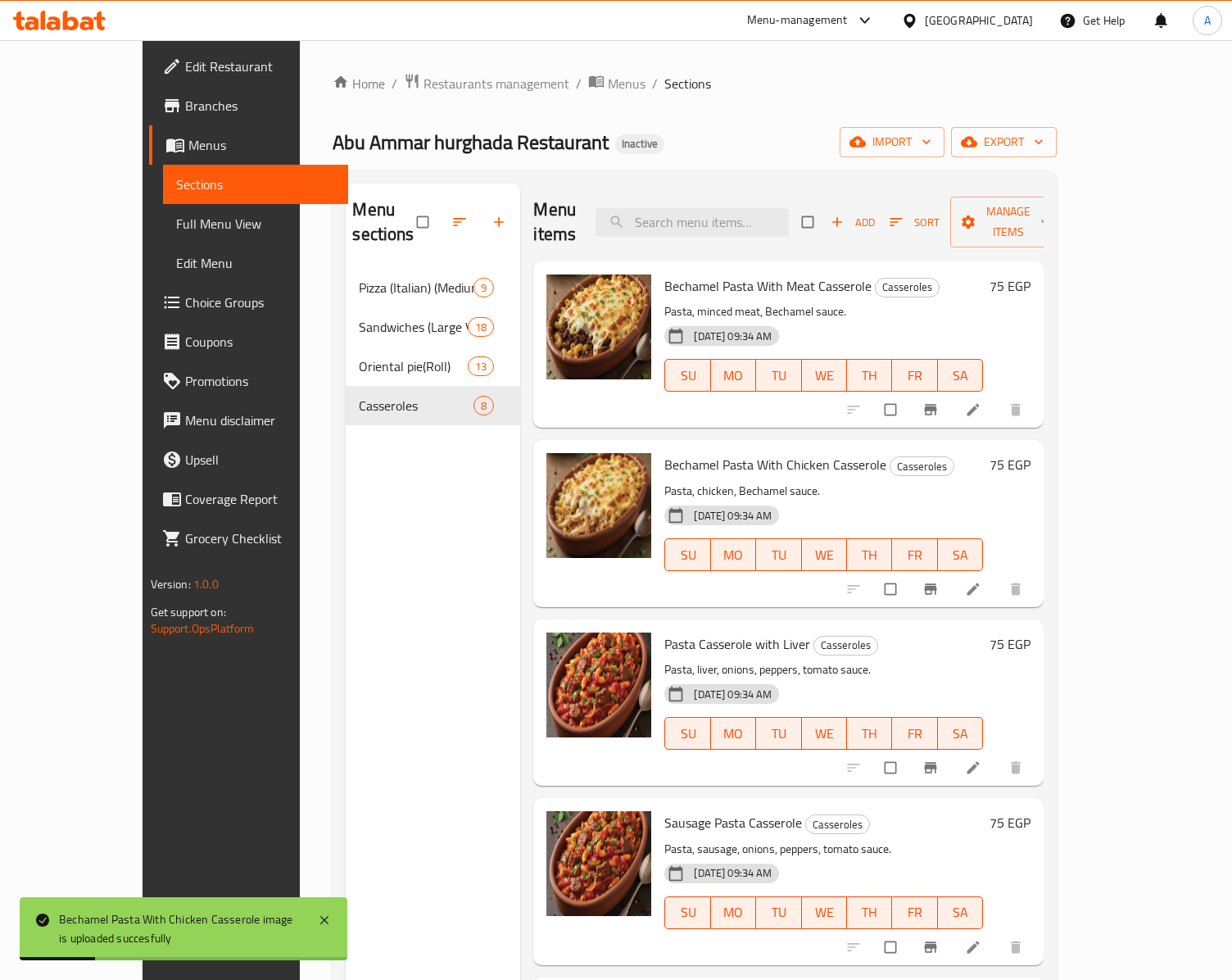
click at [426, 551] on div "Menu sections Pizza (Italian) (Medium 24) 9 Sandwiches (Large Viennese Bread) 1…" at bounding box center [433, 674] width 174 height 980
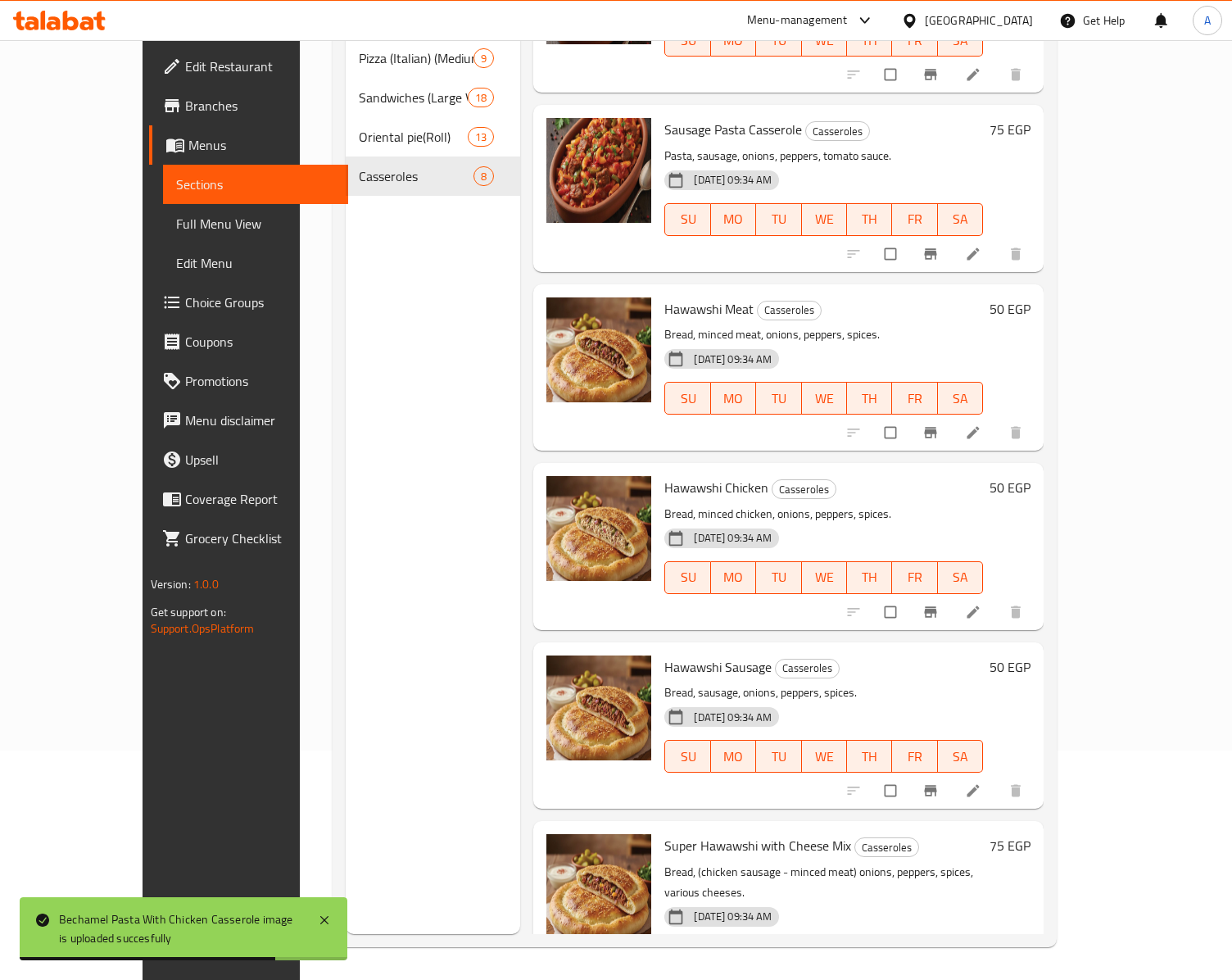
scroll to position [494, 0]
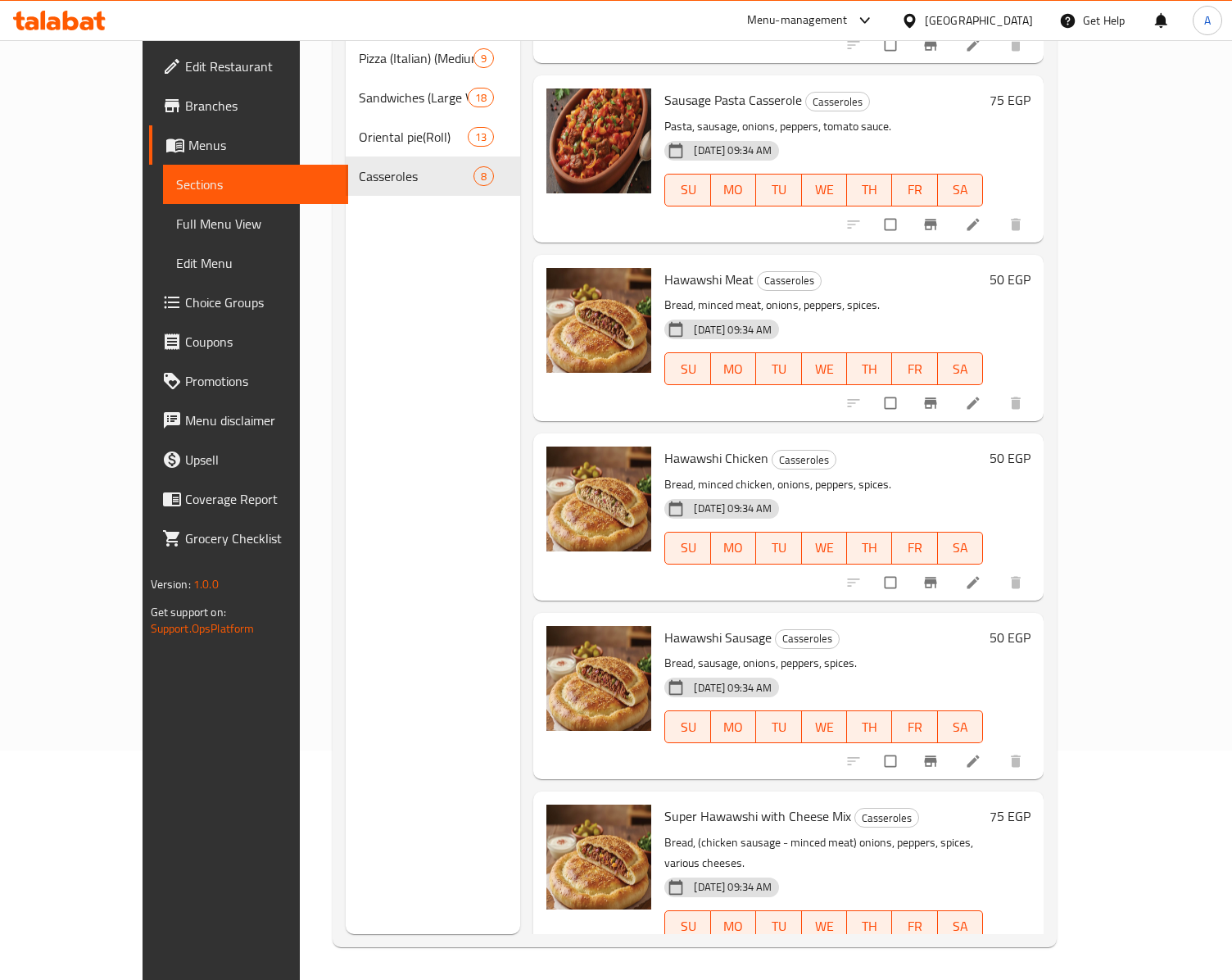
click at [176, 215] on span "Full Menu View" at bounding box center [255, 223] width 159 height 19
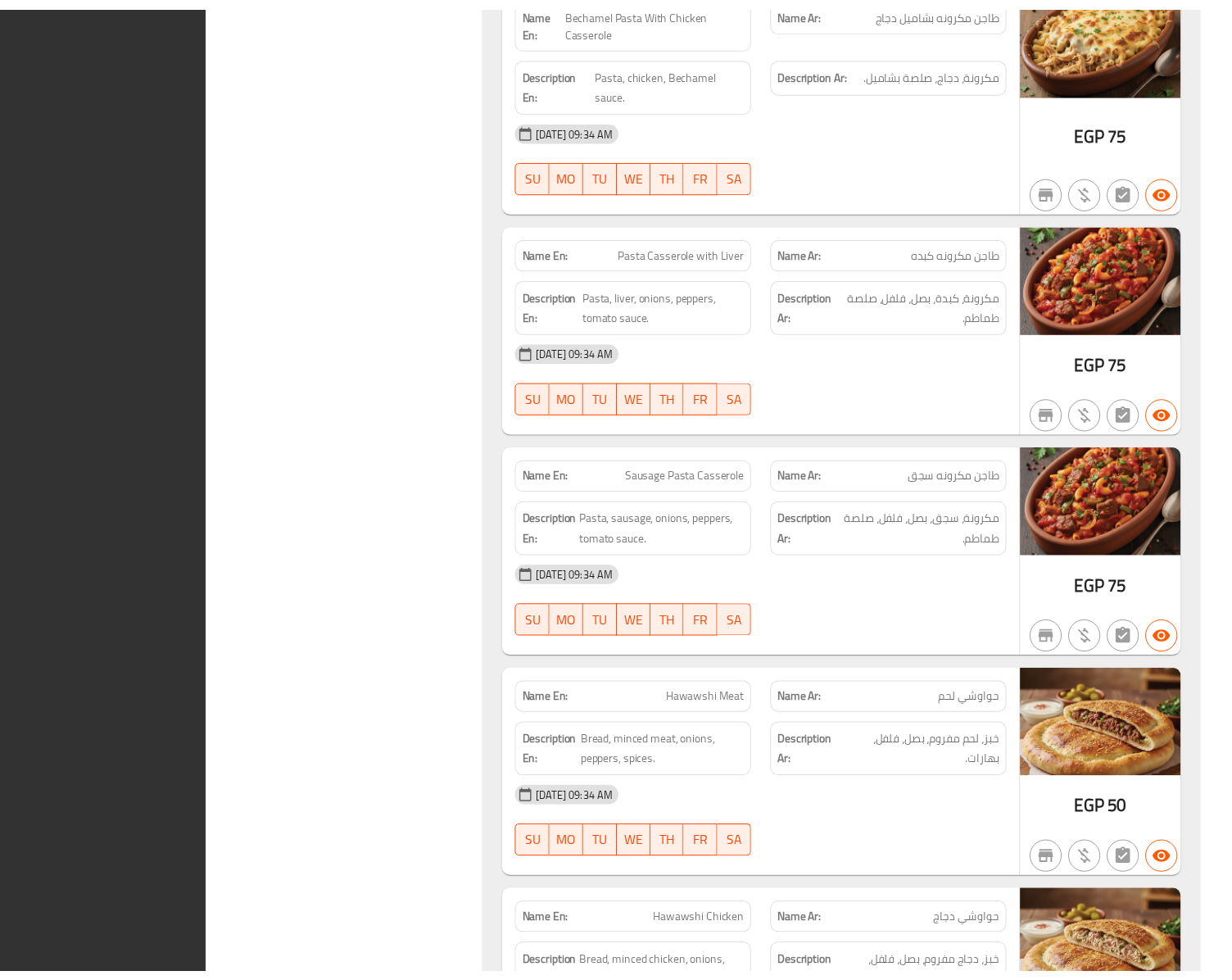
scroll to position [10553, 0]
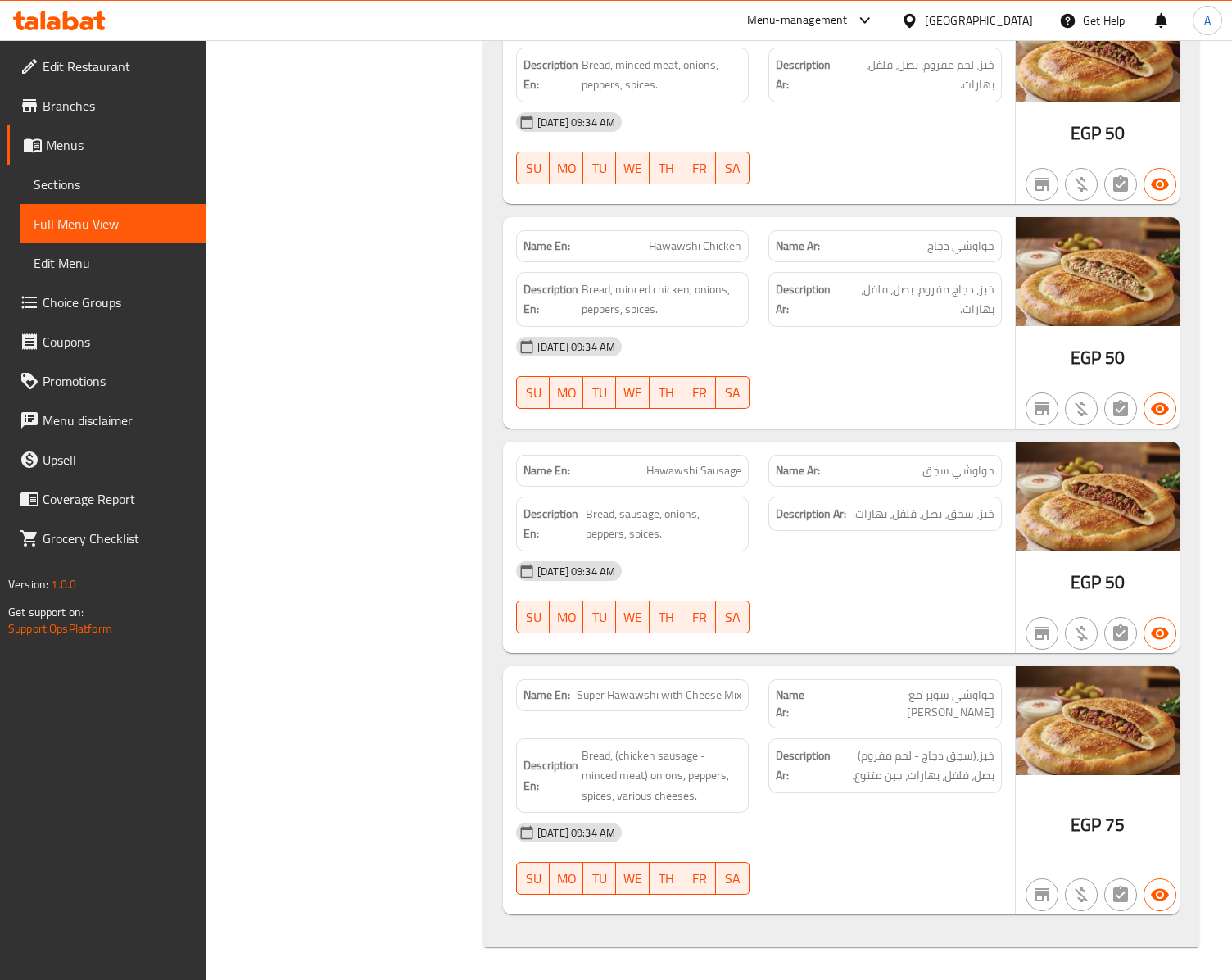
click at [110, 74] on span "Edit Restaurant" at bounding box center [117, 66] width 149 height 19
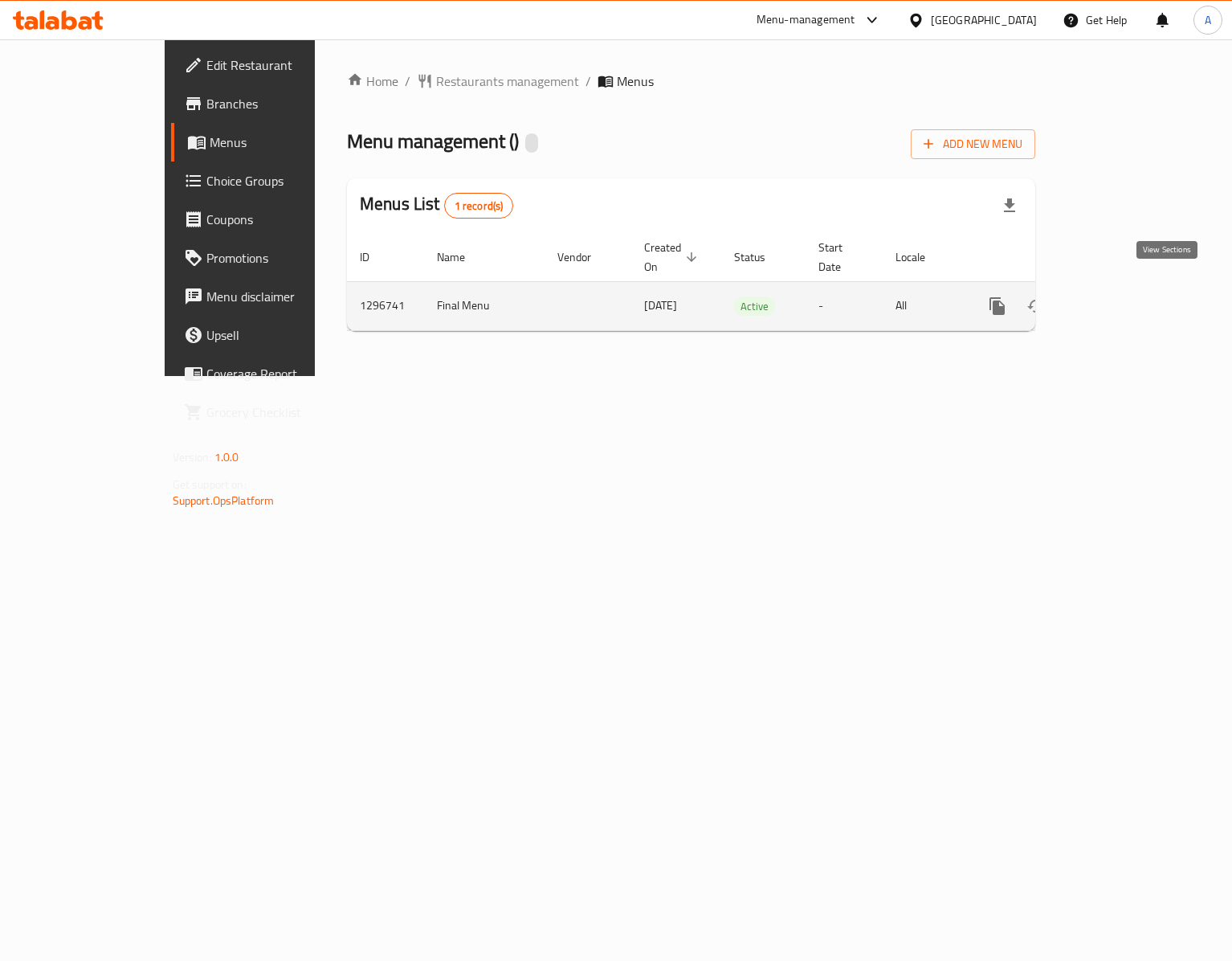
click at [1133, 286] on link "enhanced table" at bounding box center [1113, 305] width 39 height 39
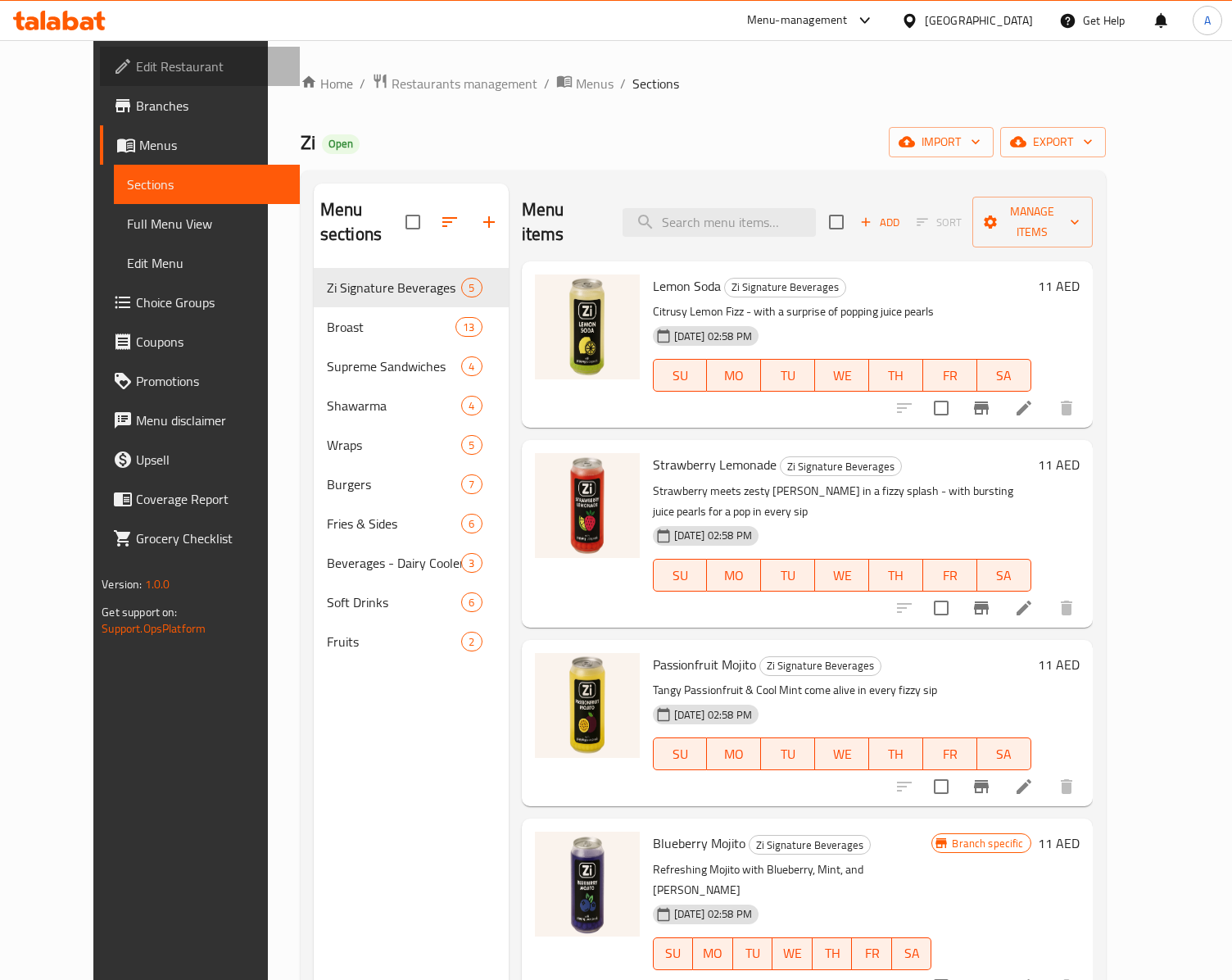
click at [100, 51] on link "Edit Restaurant" at bounding box center [200, 66] width 199 height 40
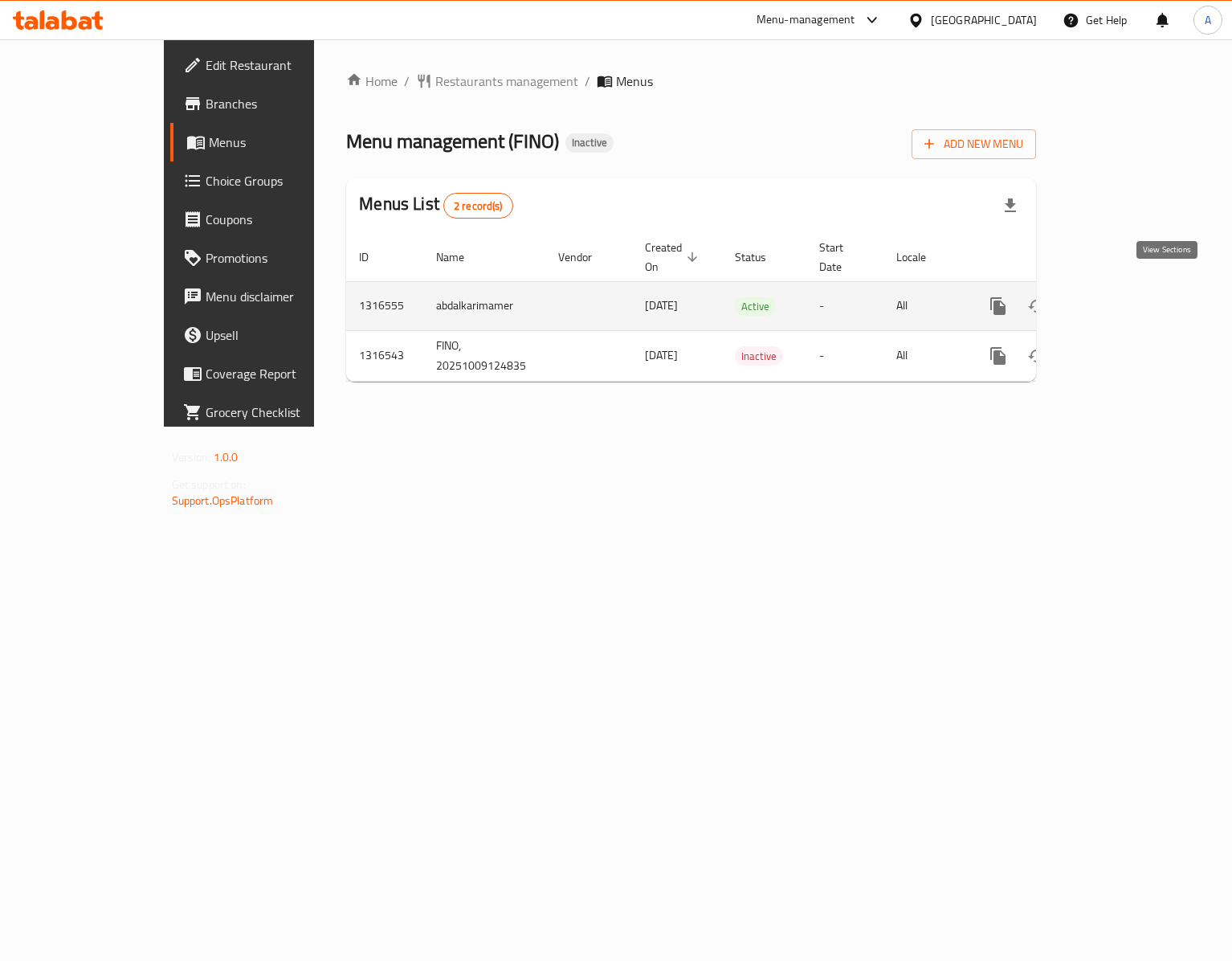
click at [1134, 291] on link "enhanced table" at bounding box center [1114, 305] width 39 height 39
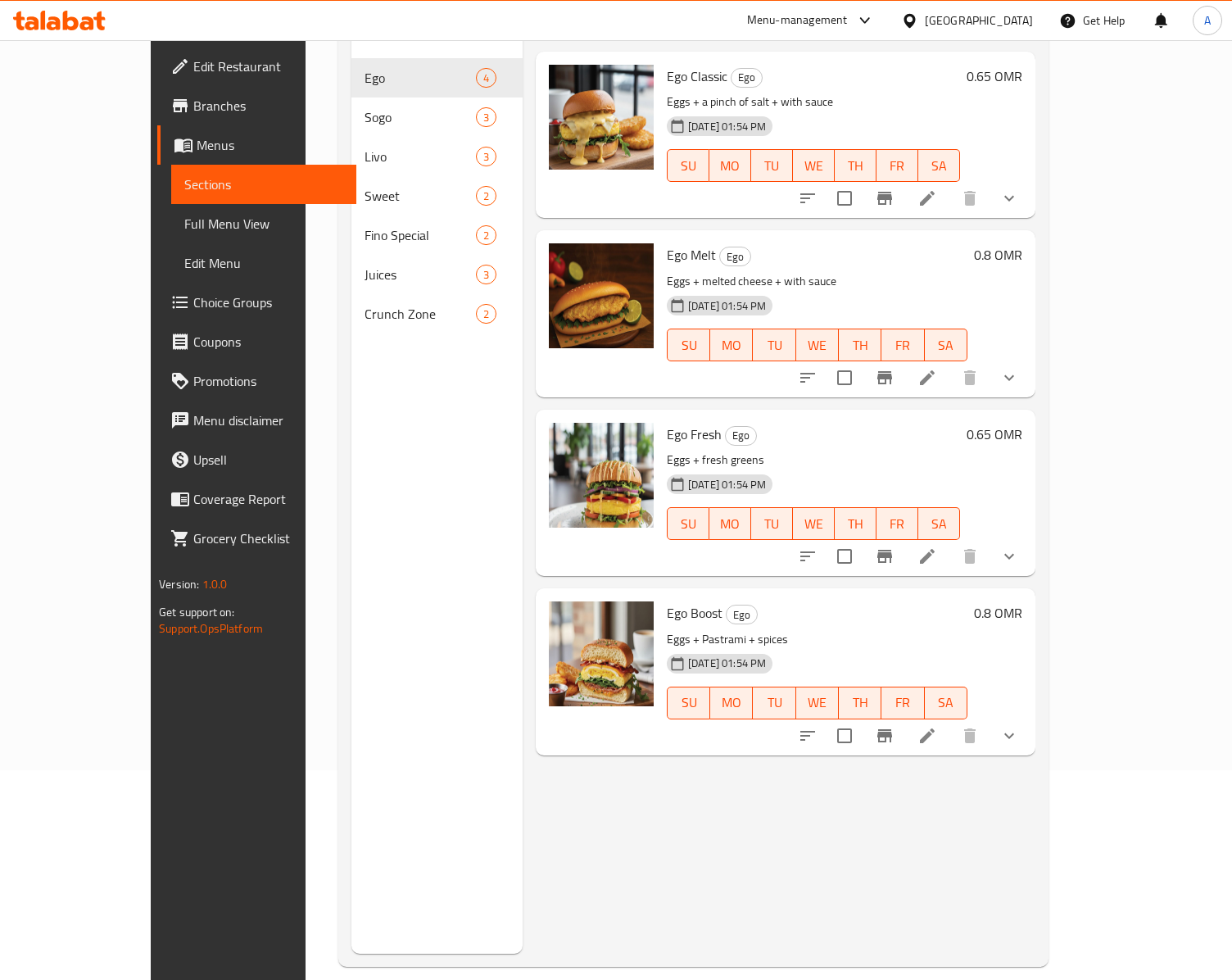
scroll to position [232, 0]
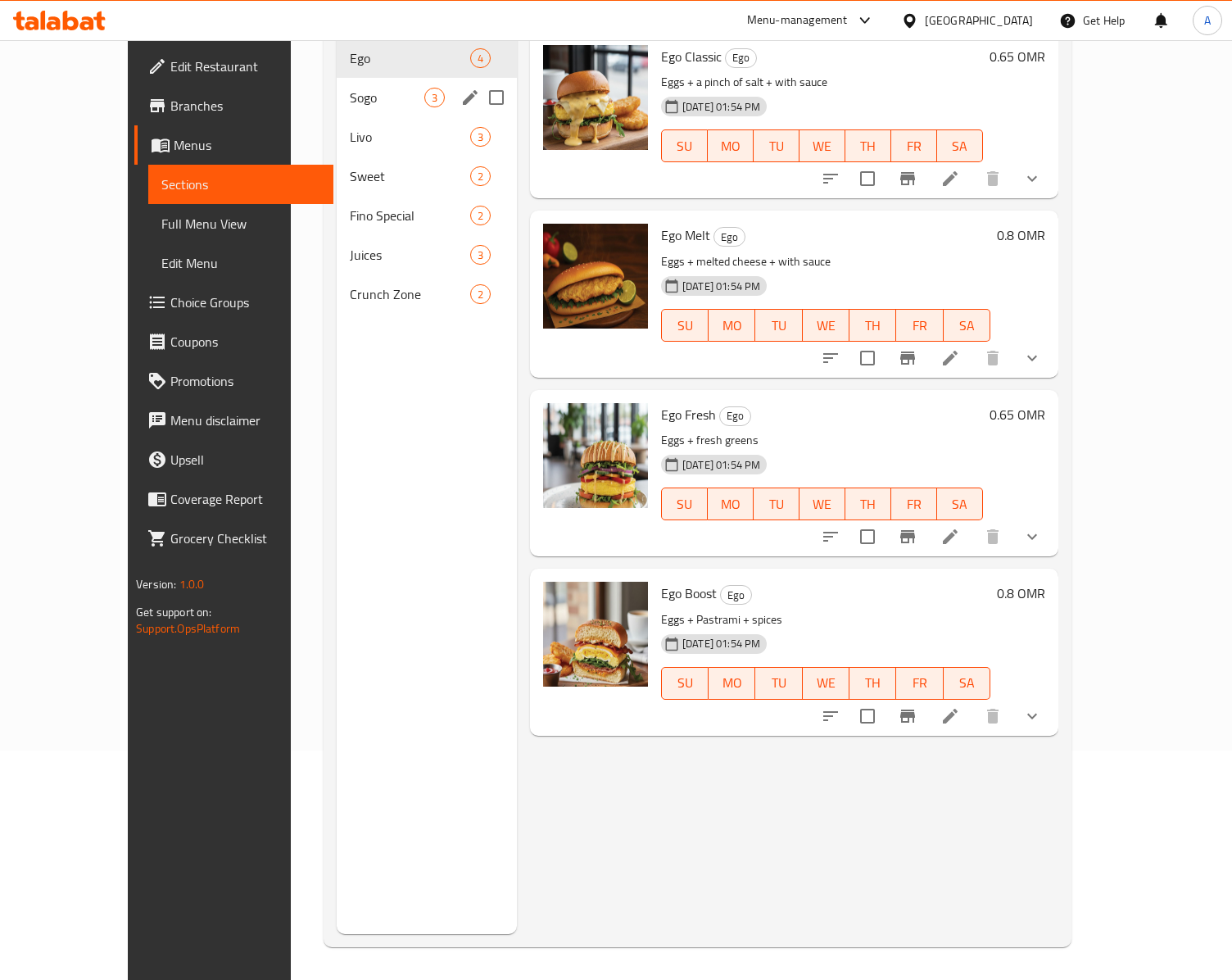
click at [337, 89] on div "Sogo 3" at bounding box center [426, 97] width 180 height 40
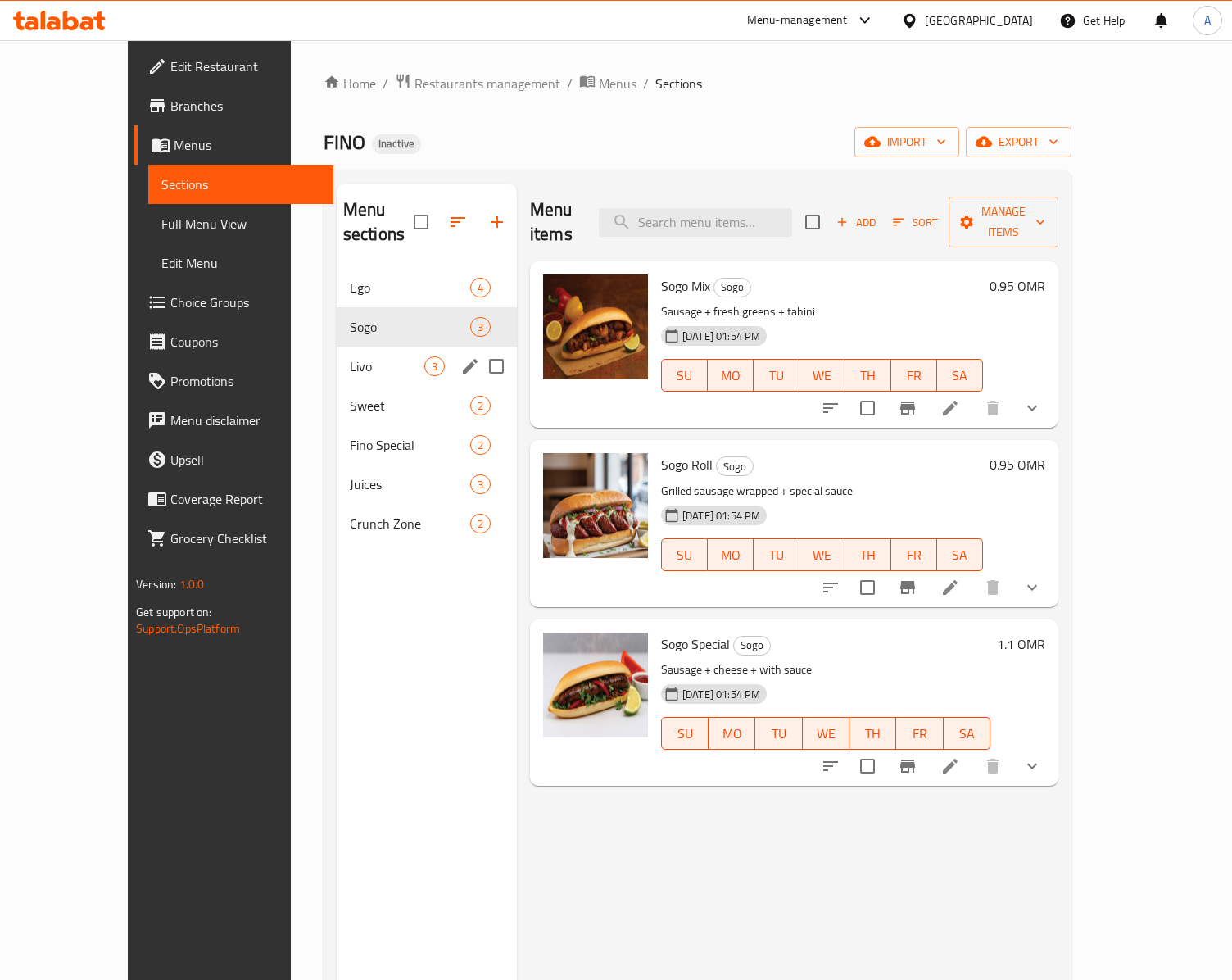
click at [342, 355] on div "Livo 3" at bounding box center [426, 366] width 180 height 40
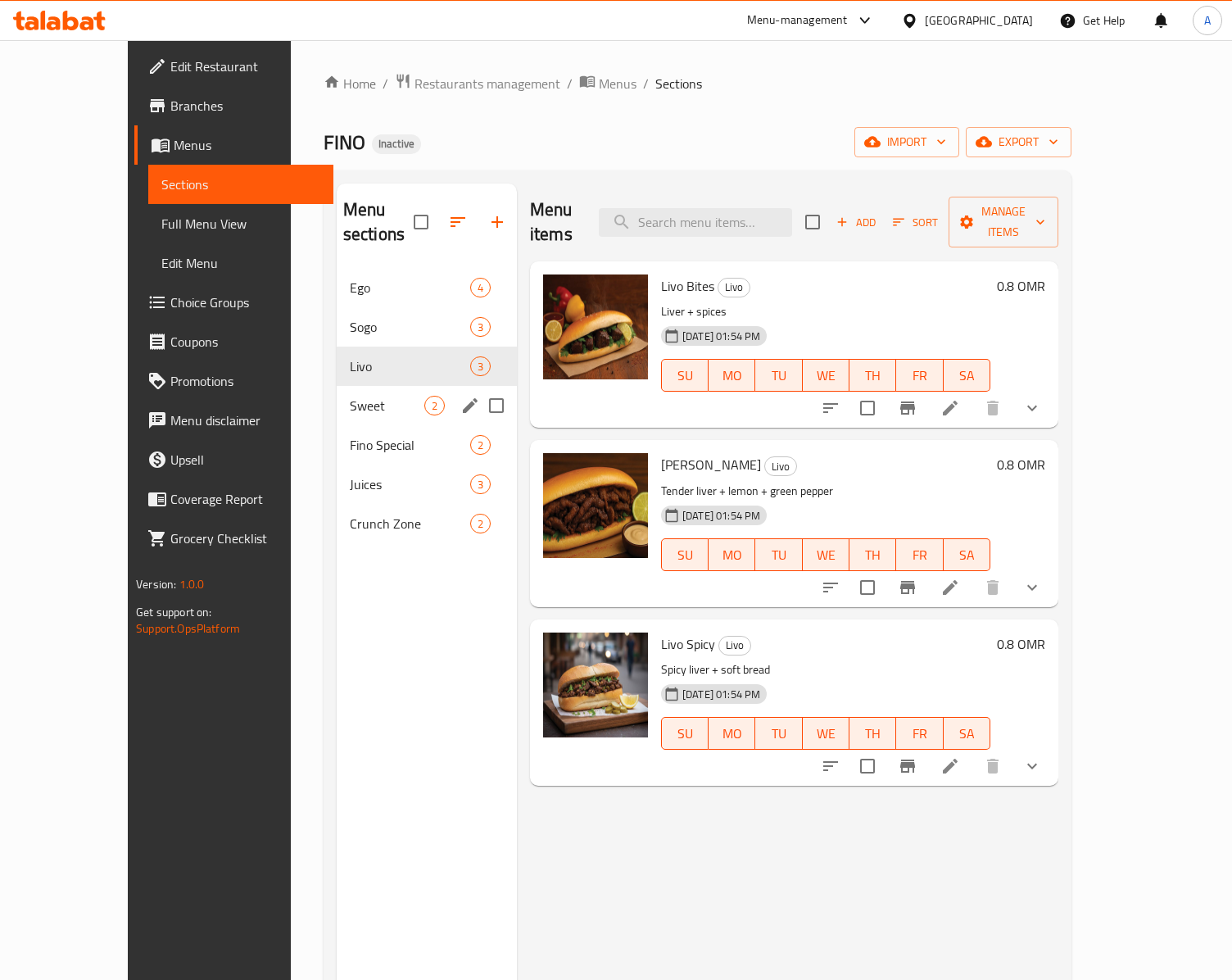
click at [337, 386] on div "Sweet 2" at bounding box center [426, 406] width 180 height 40
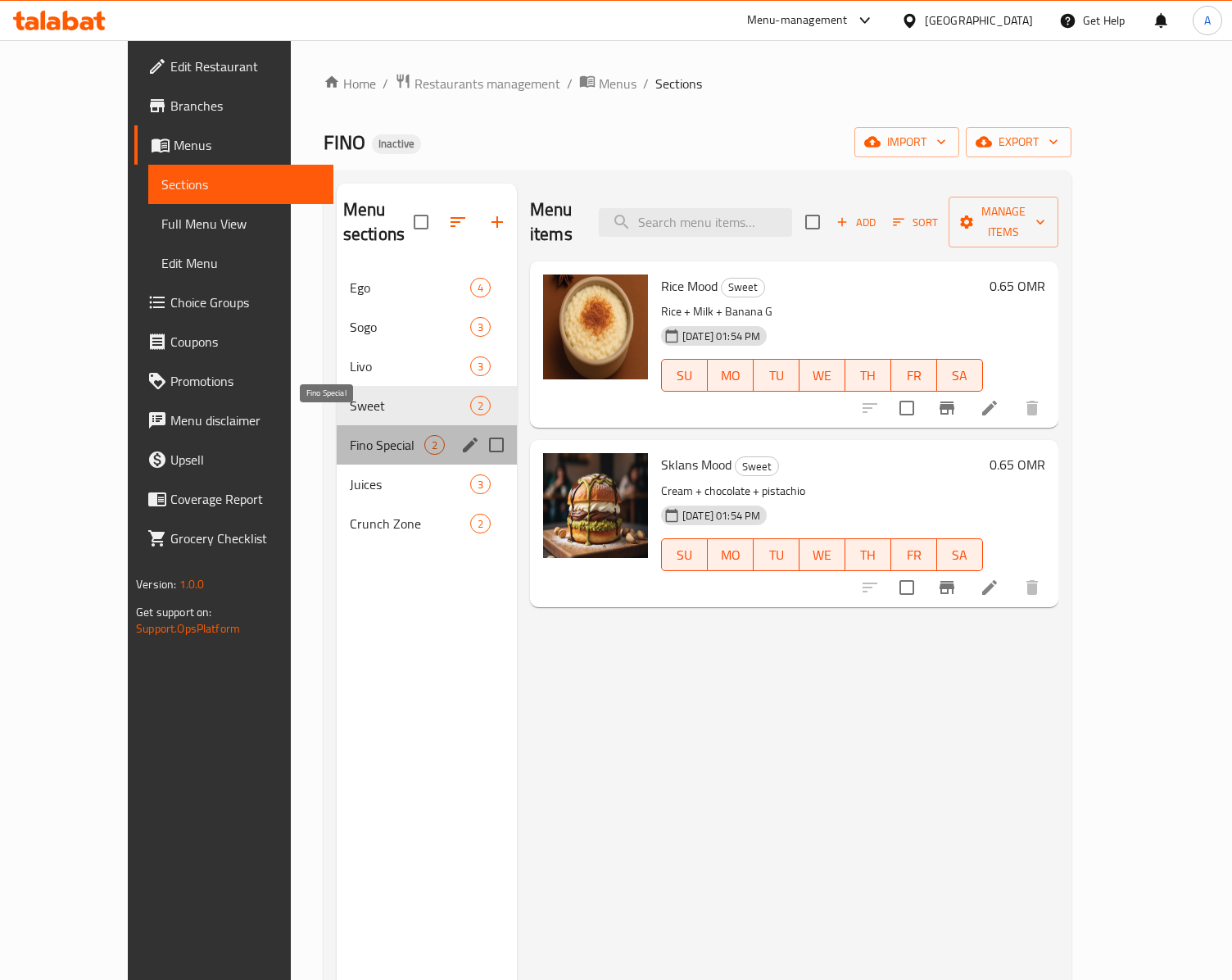
click at [350, 435] on span "Fino Special" at bounding box center [387, 444] width 75 height 19
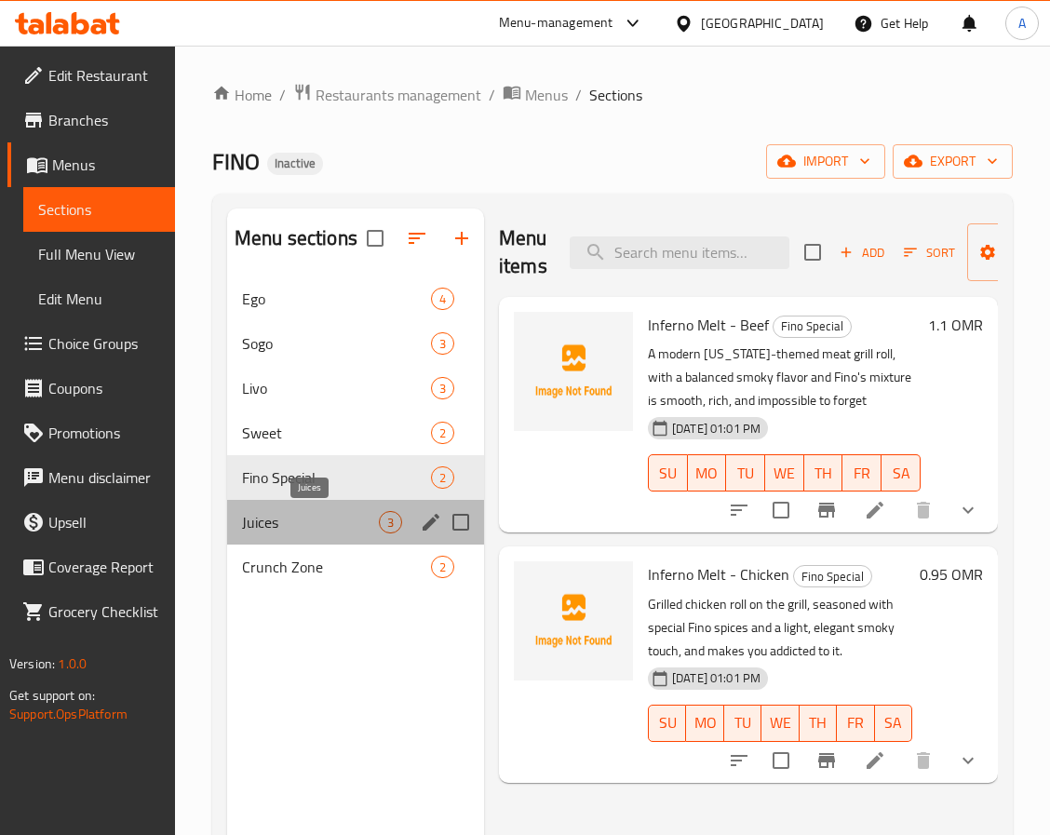
click at [252, 511] on span "Juices" at bounding box center [310, 522] width 137 height 22
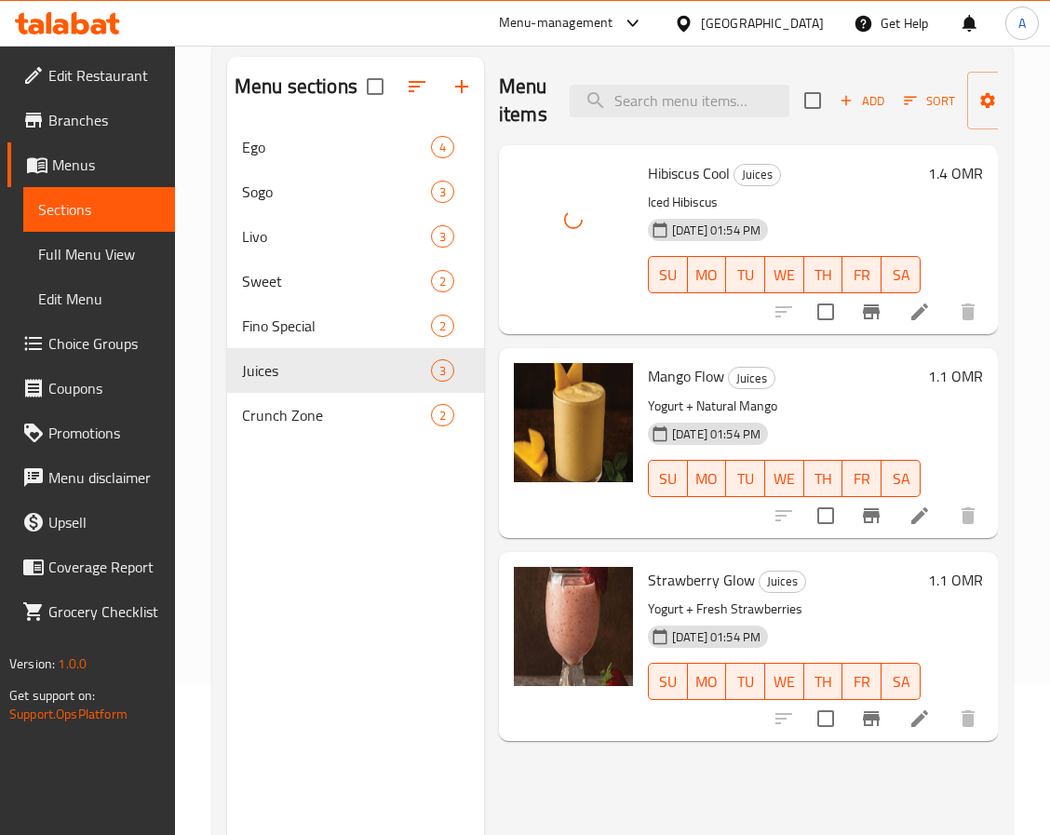
scroll to position [261, 0]
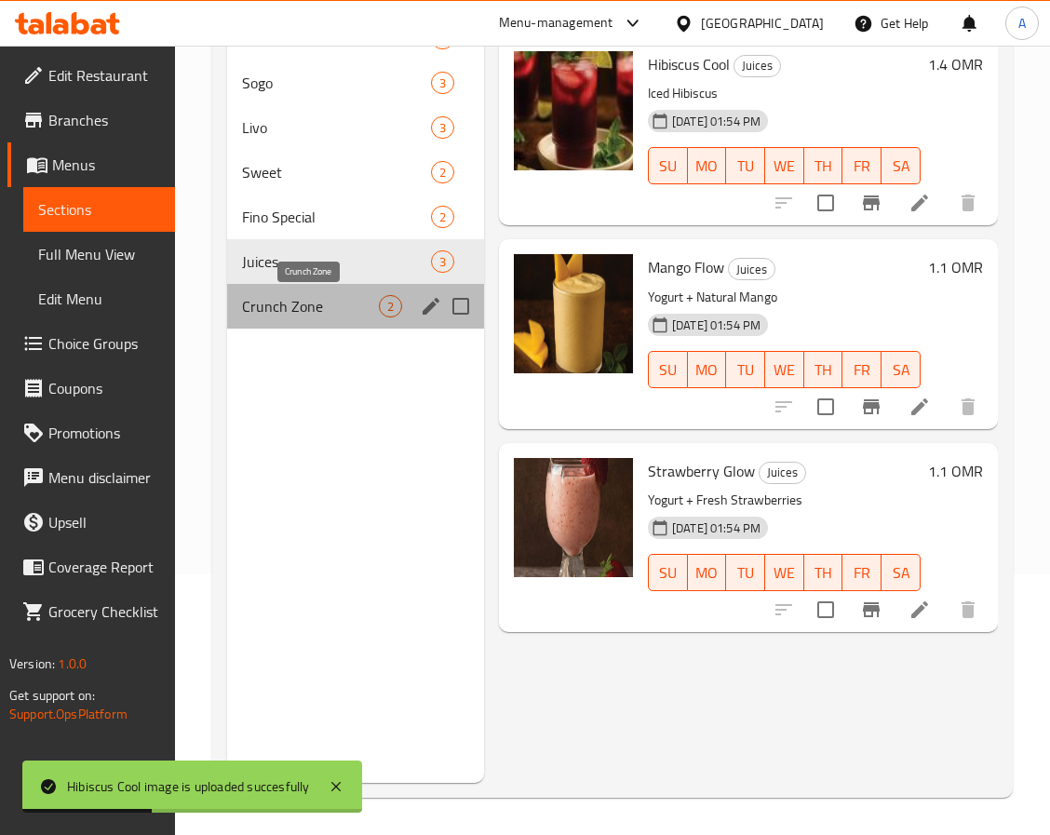
click at [336, 307] on span "Crunch Zone" at bounding box center [310, 306] width 137 height 22
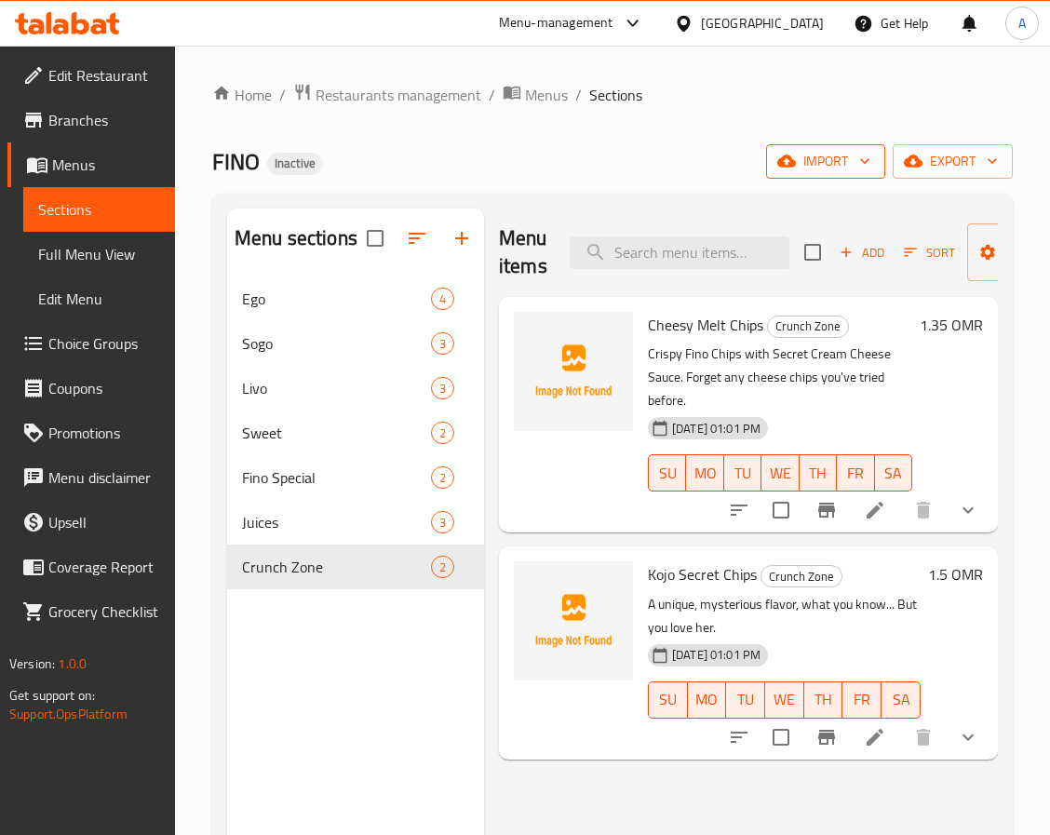
click at [821, 169] on span "import" at bounding box center [825, 161] width 89 height 23
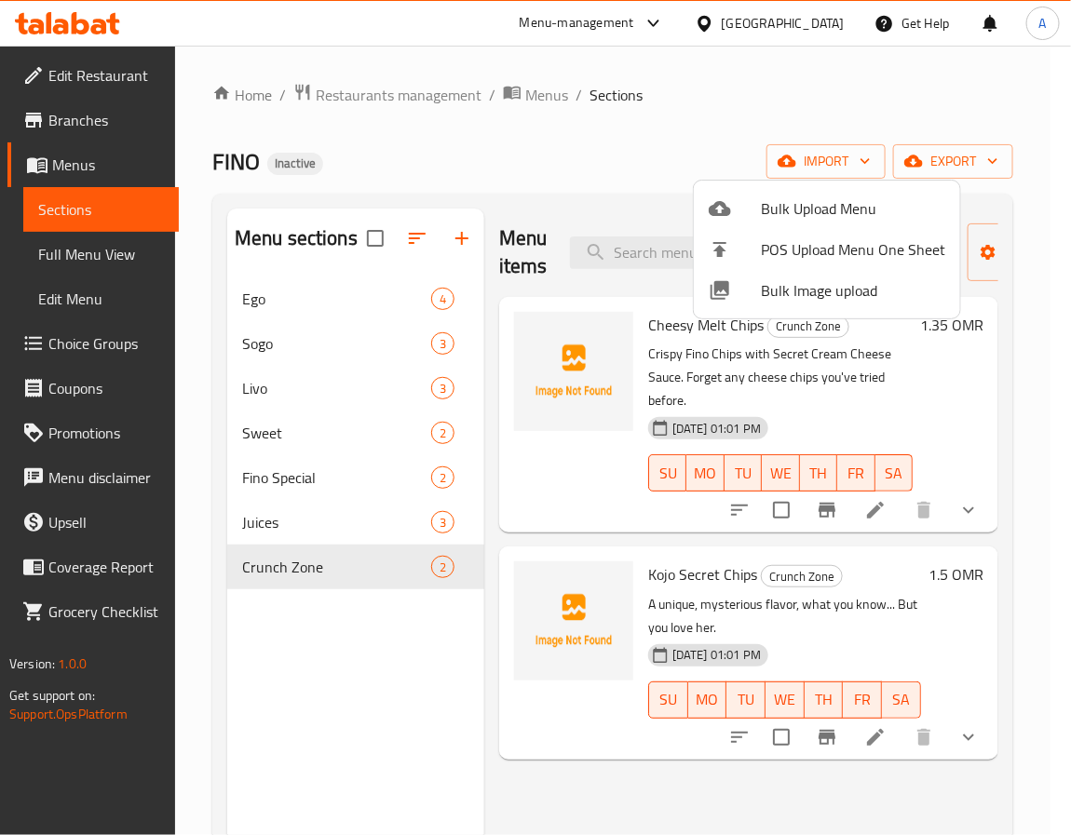
click at [645, 159] on div at bounding box center [535, 417] width 1071 height 835
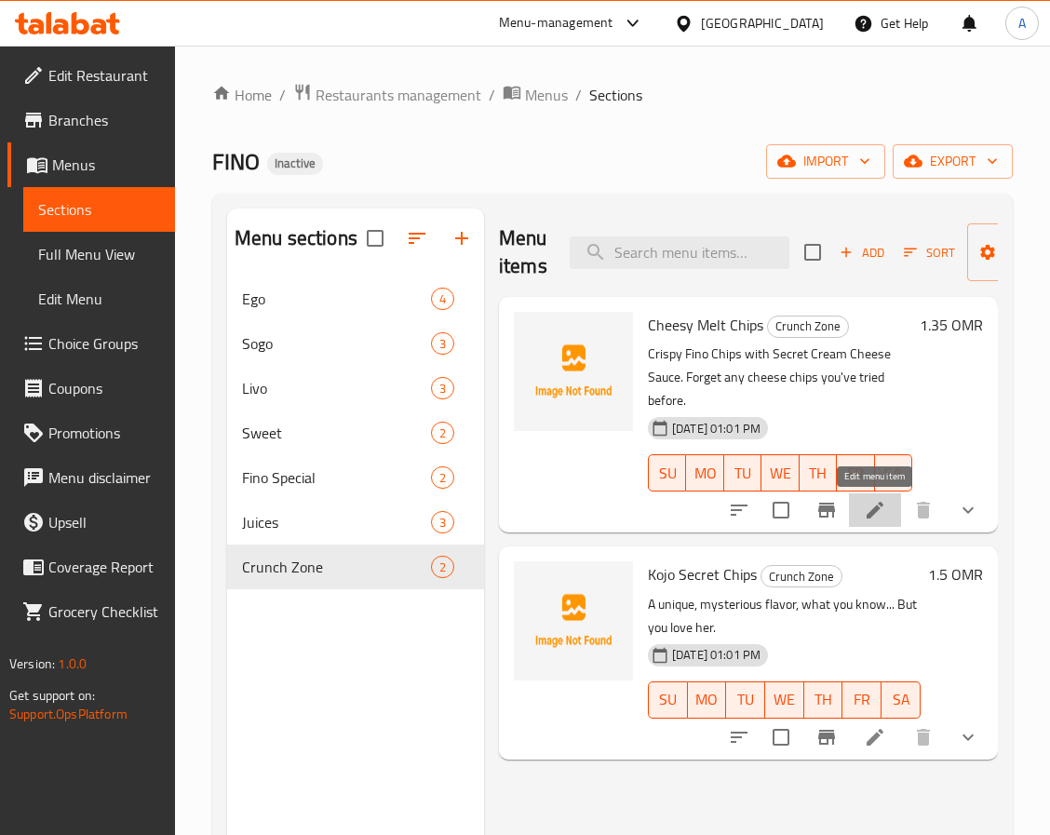
click at [881, 515] on icon at bounding box center [875, 510] width 22 height 22
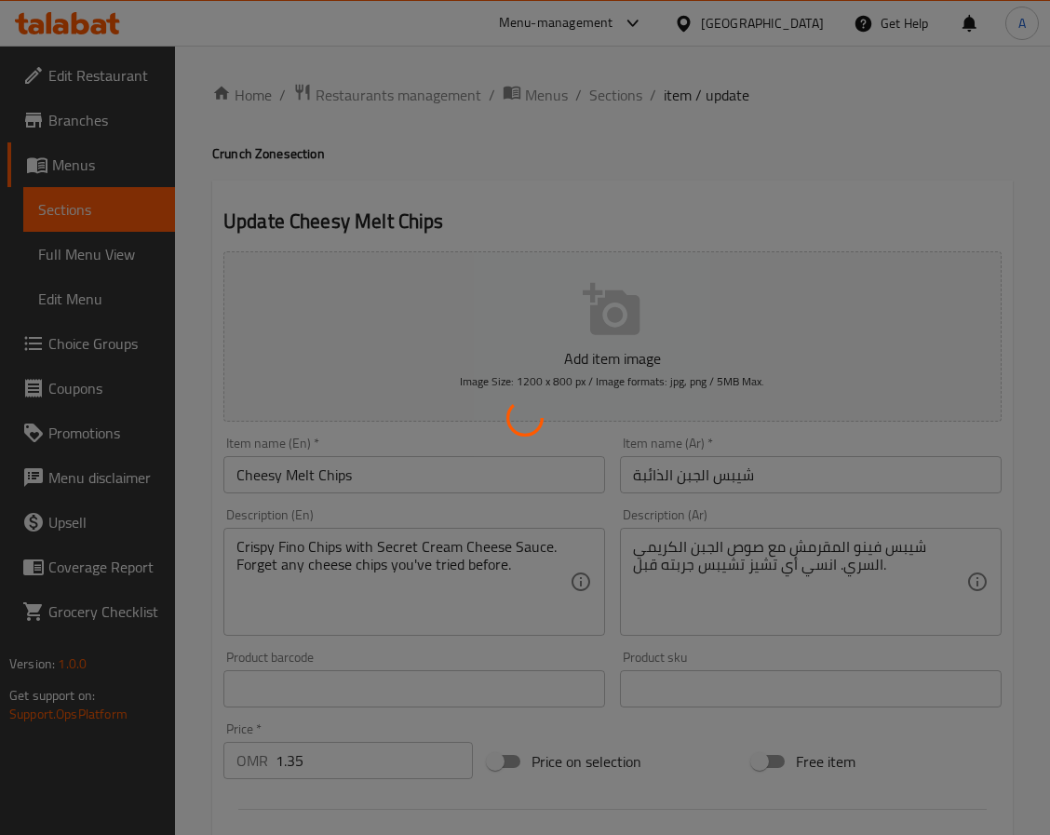
type input "إضافة صوص إضافي"
type input "0"
type input "1"
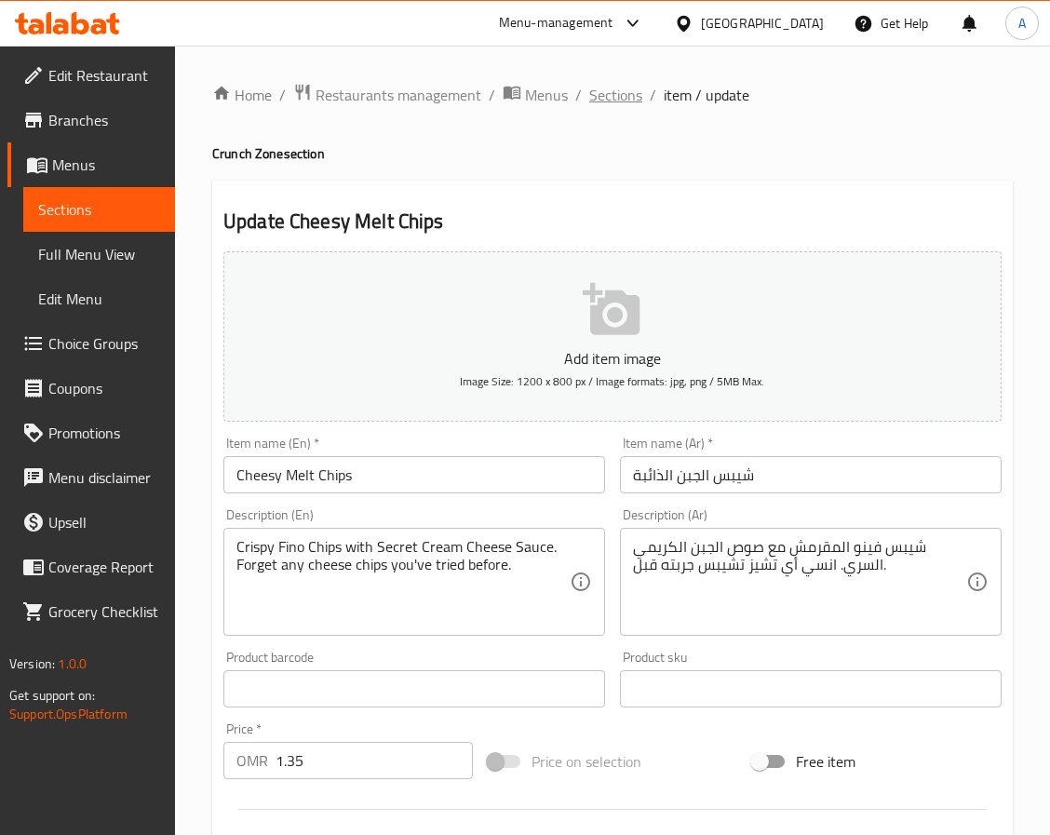
click at [632, 96] on span "Sections" at bounding box center [615, 95] width 53 height 22
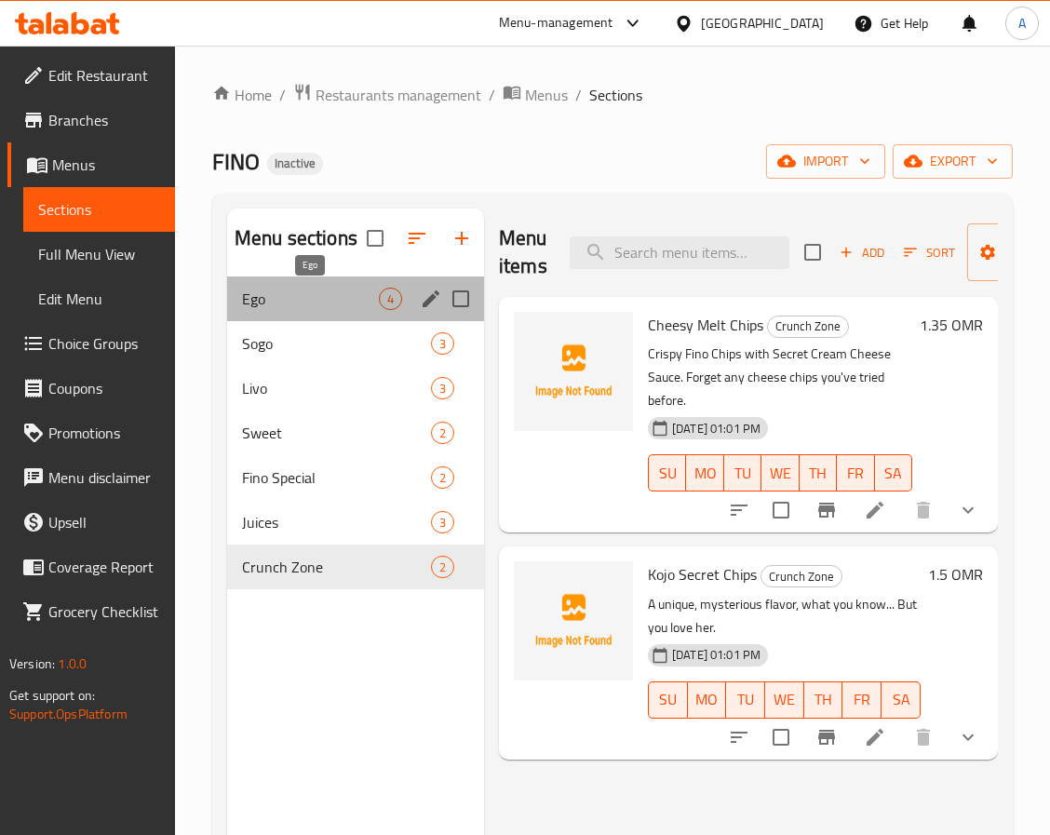
click at [322, 296] on span "Ego" at bounding box center [310, 299] width 137 height 22
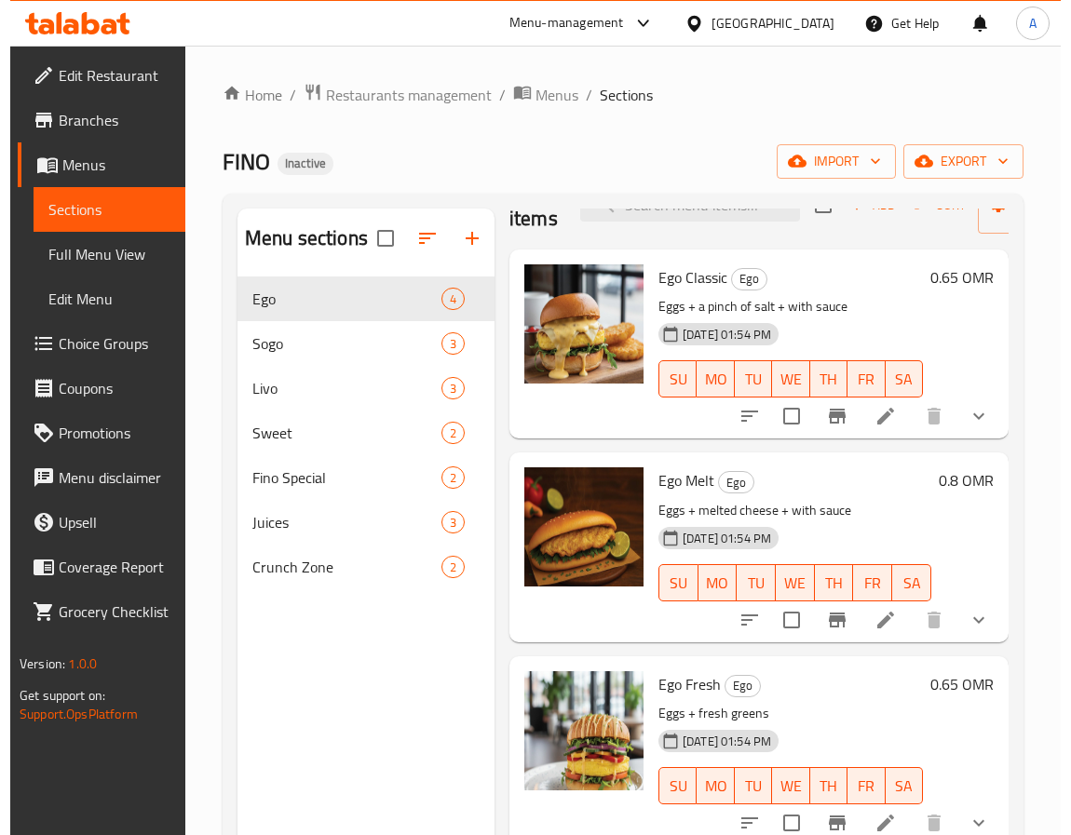
scroll to position [73, 0]
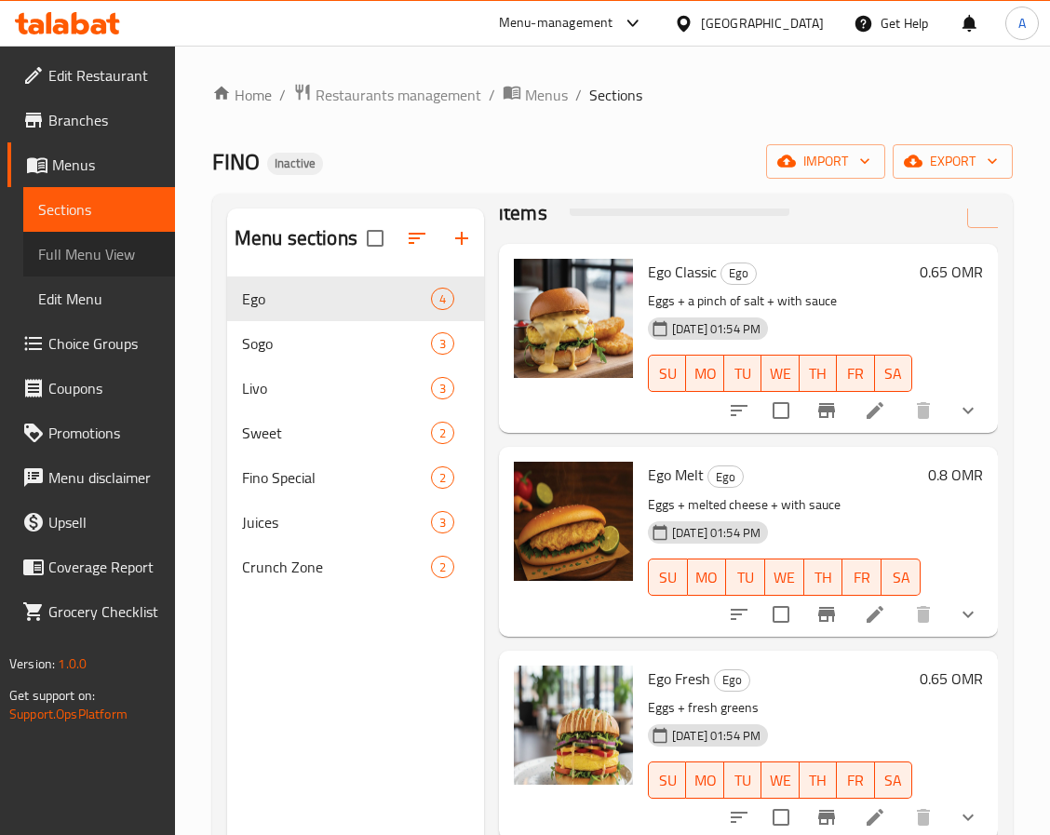
click at [132, 261] on span "Full Menu View" at bounding box center [99, 254] width 122 height 22
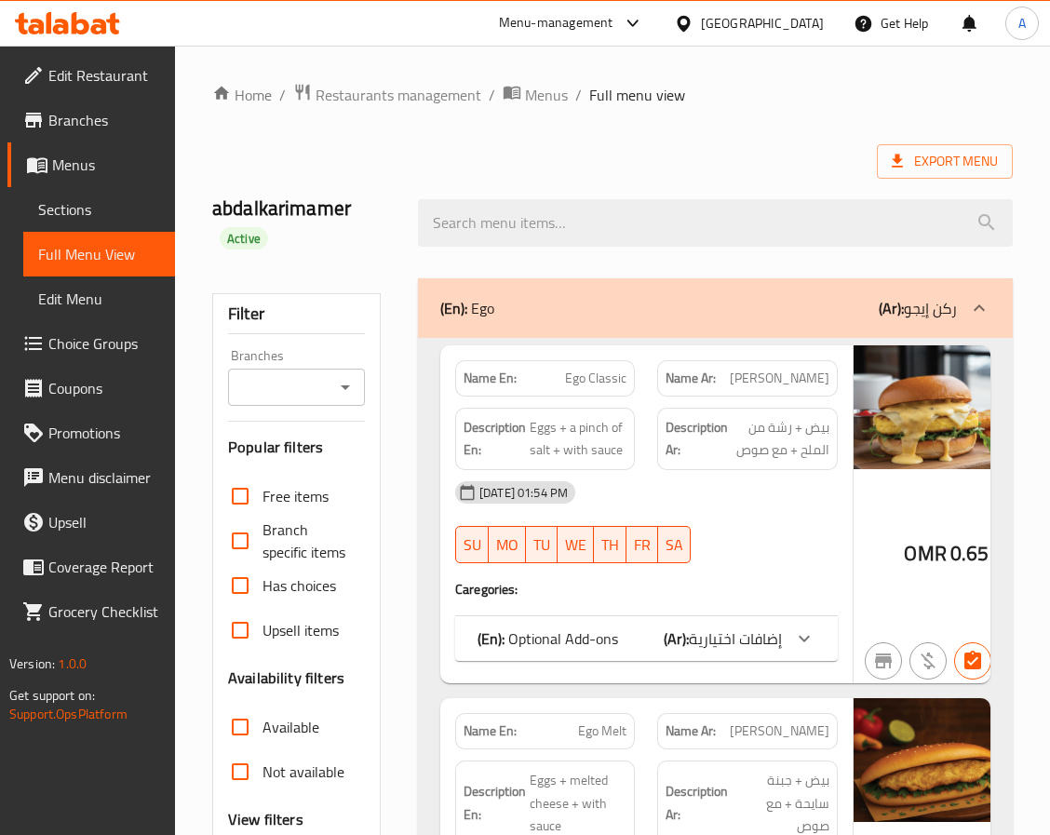
click at [730, 89] on ol "Home / Restaurants management / Menus / Full menu view" at bounding box center [612, 95] width 801 height 24
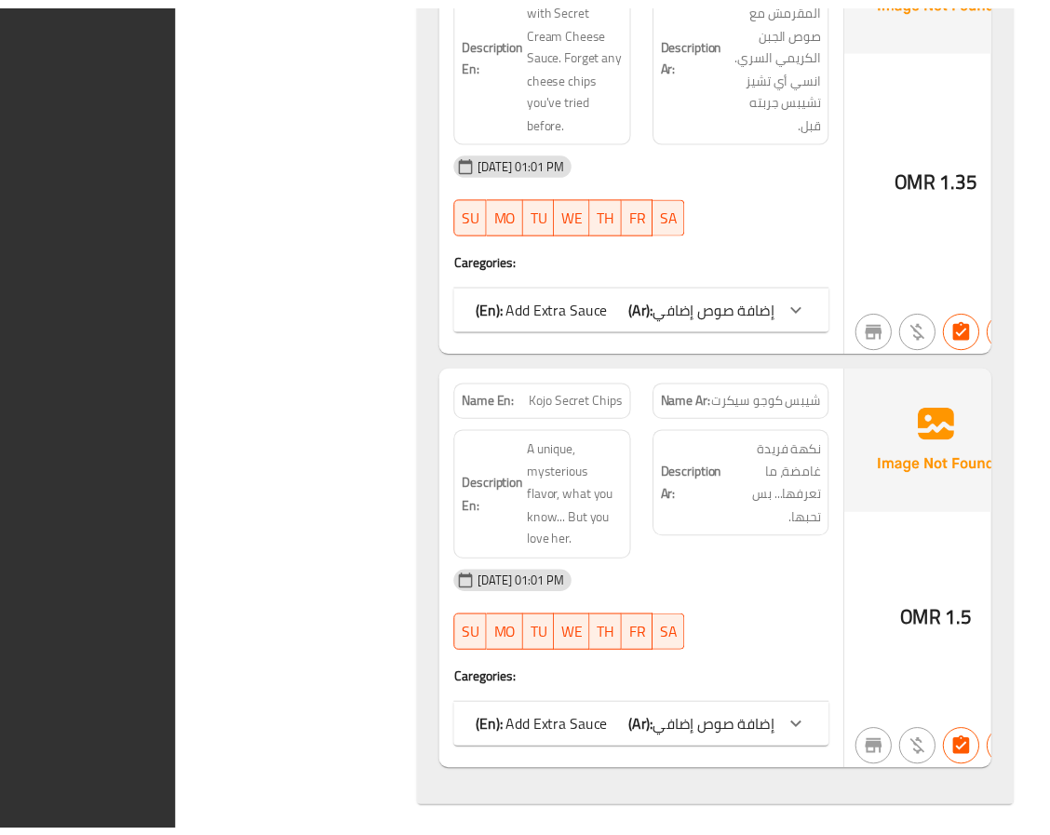
scroll to position [7164, 0]
